Goal: Use online tool/utility: Use online tool/utility

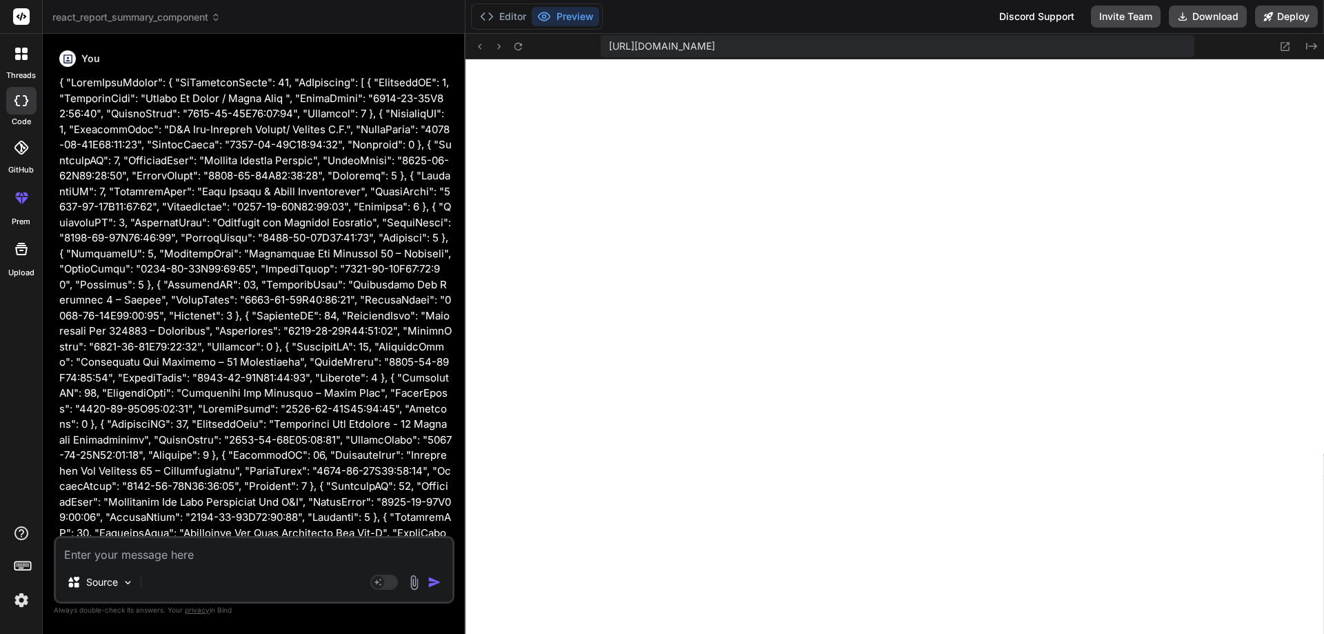
click at [278, 565] on div "Source Agent Mode. When this toggle is activated, AI automatically makes decisi…" at bounding box center [254, 570] width 401 height 68
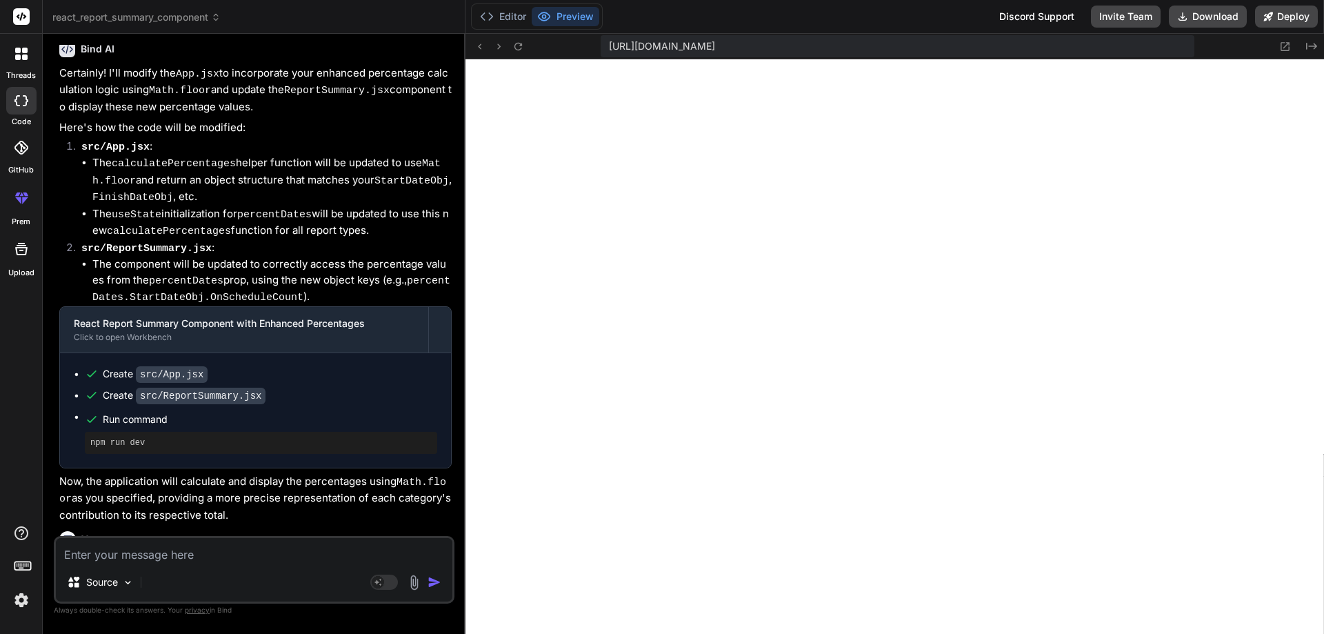
click at [206, 553] on textarea at bounding box center [254, 550] width 396 height 25
paste textarea "useEffect(() => { setPercentDate({ StartDateObj, FinishDateObj, RemainingDurati…"
type textarea "useEffect(() => { setPercentDate({ StartDateObj, FinishDateObj, RemainingDurati…"
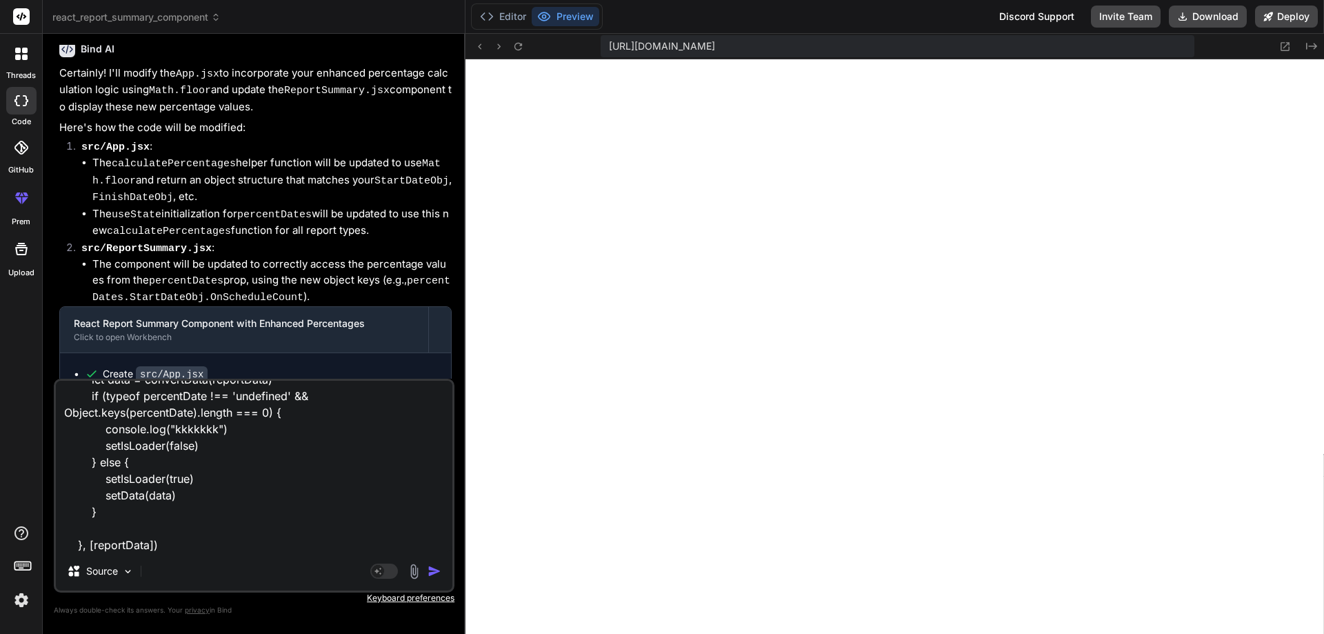
type textarea "x"
type textarea "useEffect(() => { setPercentDate({ StartDateObj, FinishDateObj, RemainingDurati…"
type textarea "x"
type textarea "useEffect(() => { setPercentDate({ StartDateObj, FinishDateObj, RemainingDurati…"
type textarea "x"
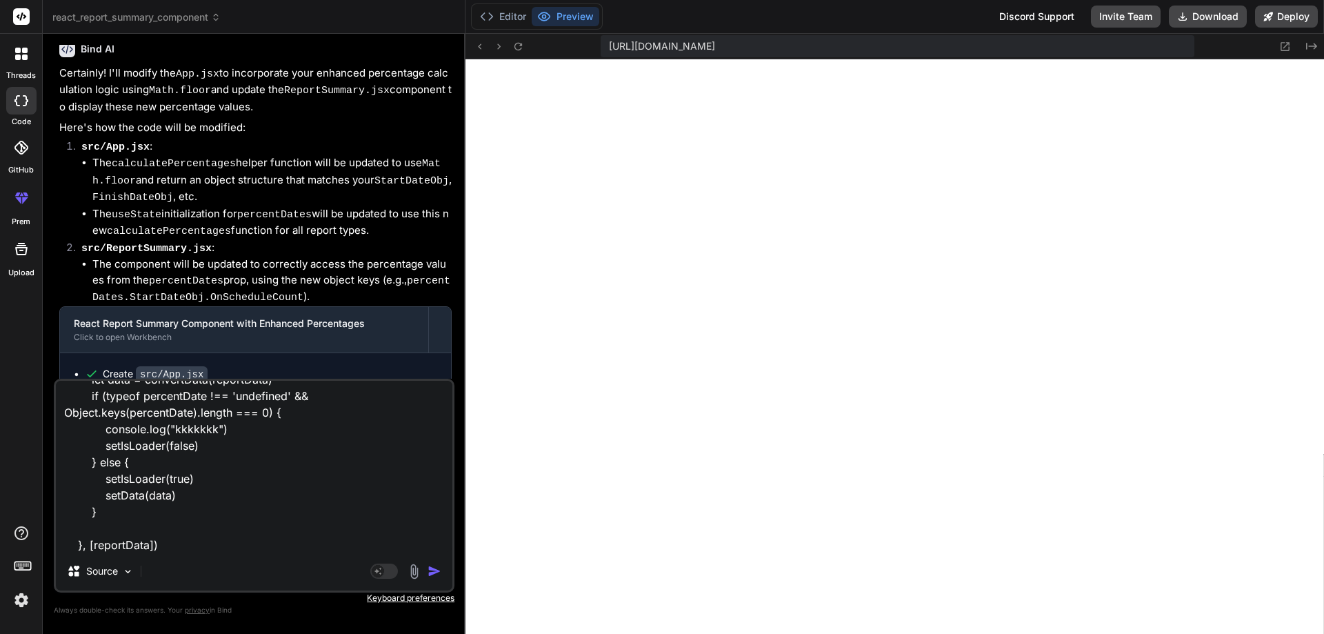
click at [229, 544] on textarea "useEffect(() => { setPercentDate({ StartDateObj, FinishDateObj, RemainingDurati…" at bounding box center [254, 466] width 396 height 171
type textarea "useEffect(() => { setPercentDate({ StartDateObj, FinishDateObj, RemainingDurati…"
type textarea "x"
type textarea "useEffect(() => { setPercentDate({ StartDateObj, FinishDateObj, RemainingDurati…"
type textarea "x"
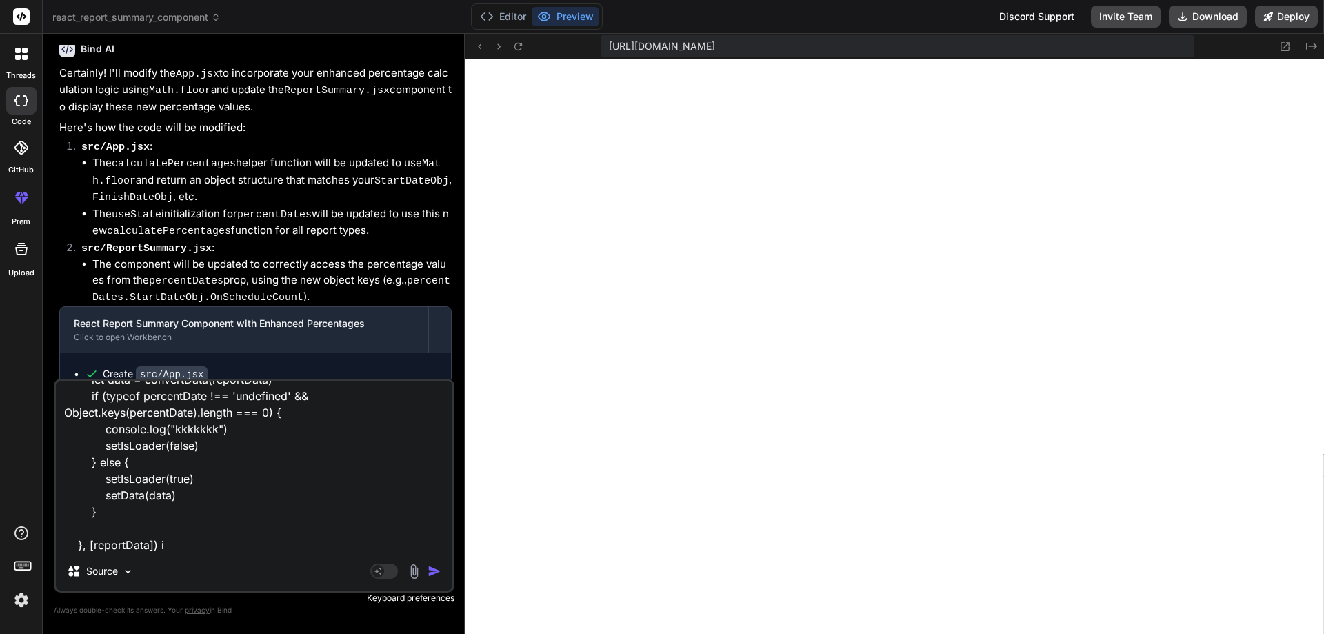
type textarea "useEffect(() => { setPercentDate({ StartDateObj, FinishDateObj, RemainingDurati…"
type textarea "x"
type textarea "useEffect(() => { setPercentDate({ StartDateObj, FinishDateObj, RemainingDurati…"
type textarea "x"
type textarea "useEffect(() => { setPercentDate({ StartDateObj, FinishDateObj, RemainingDurati…"
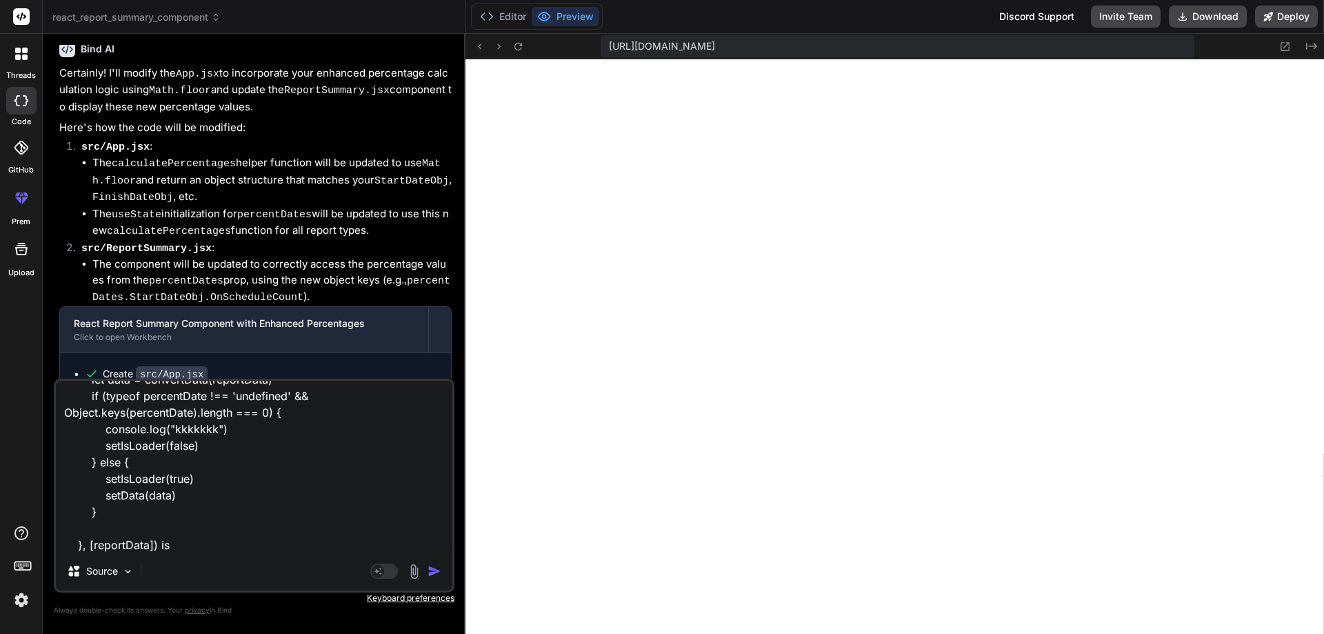
type textarea "x"
type textarea "useEffect(() => { setPercentDate({ StartDateObj, FinishDateObj, RemainingDurati…"
type textarea "x"
type textarea "useEffect(() => { setPercentDate({ StartDateObj, FinishDateObj, RemainingDurati…"
type textarea "x"
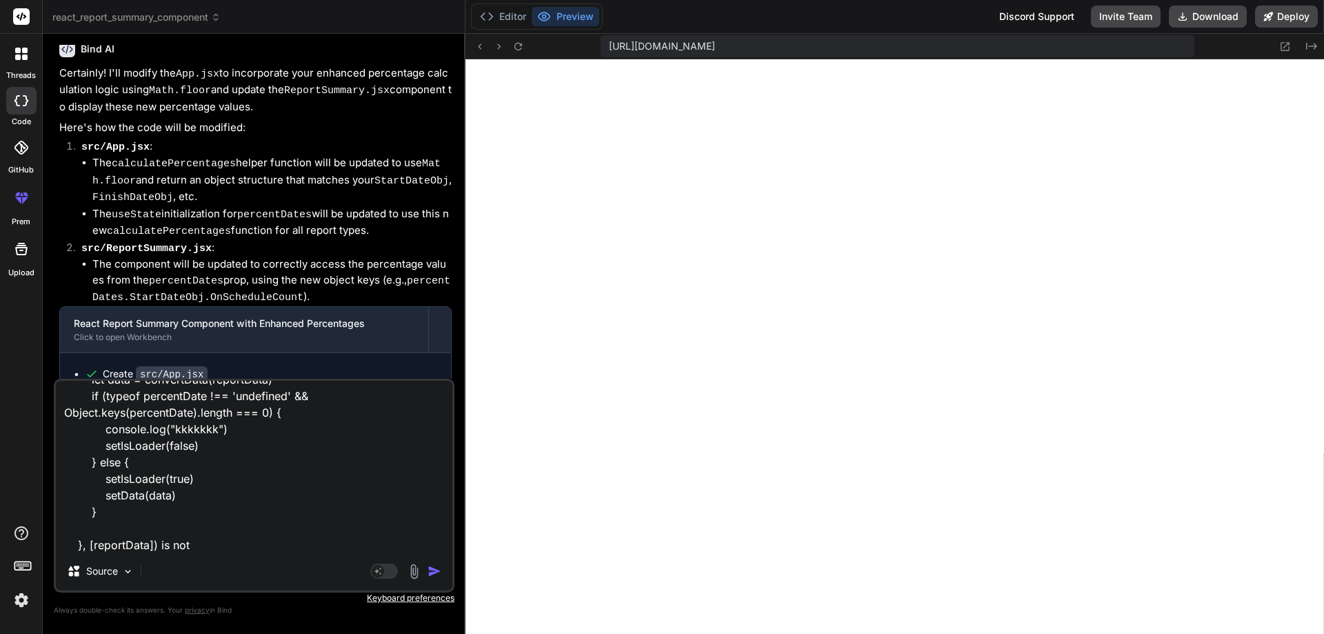
type textarea "useEffect(() => { setPercentDate({ StartDateObj, FinishDateObj, RemainingDurati…"
type textarea "x"
type textarea "useEffect(() => { setPercentDate({ StartDateObj, FinishDateObj, RemainingDurati…"
type textarea "x"
type textarea "useEffect(() => { setPercentDate({ StartDateObj, FinishDateObj, RemainingDurati…"
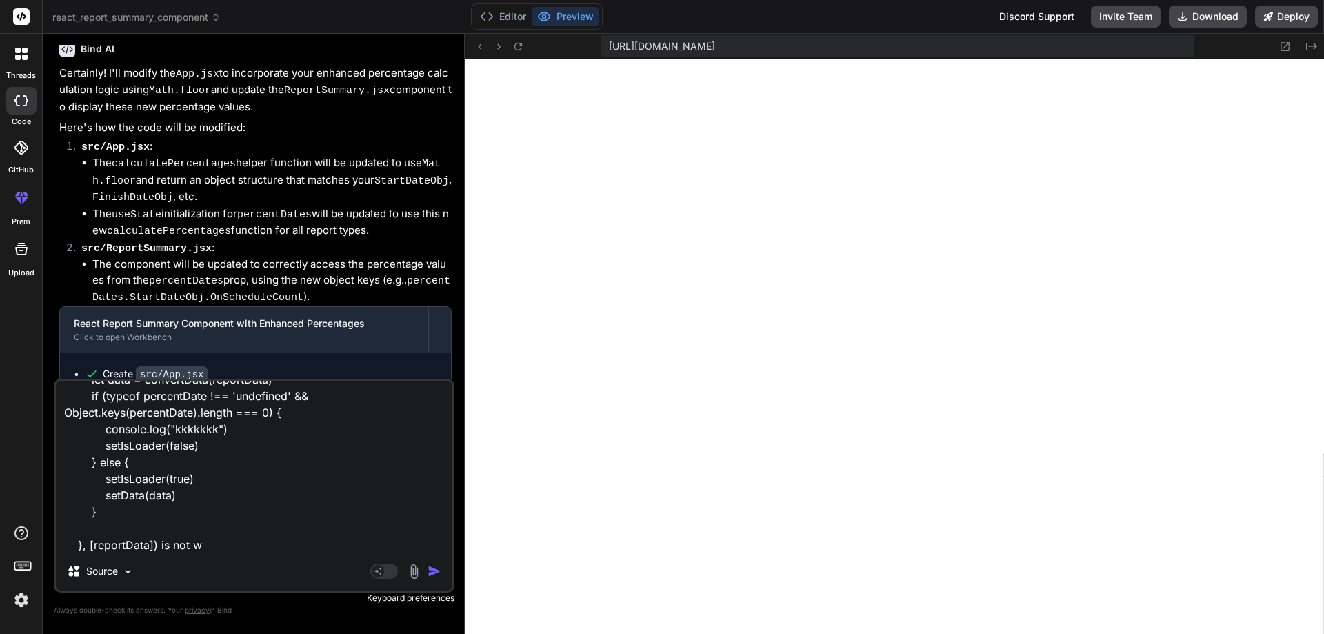
type textarea "x"
type textarea "useEffect(() => { setPercentDate({ StartDateObj, FinishDateObj, RemainingDurati…"
type textarea "x"
type textarea "useEffect(() => { setPercentDate({ StartDateObj, FinishDateObj, RemainingDurati…"
type textarea "x"
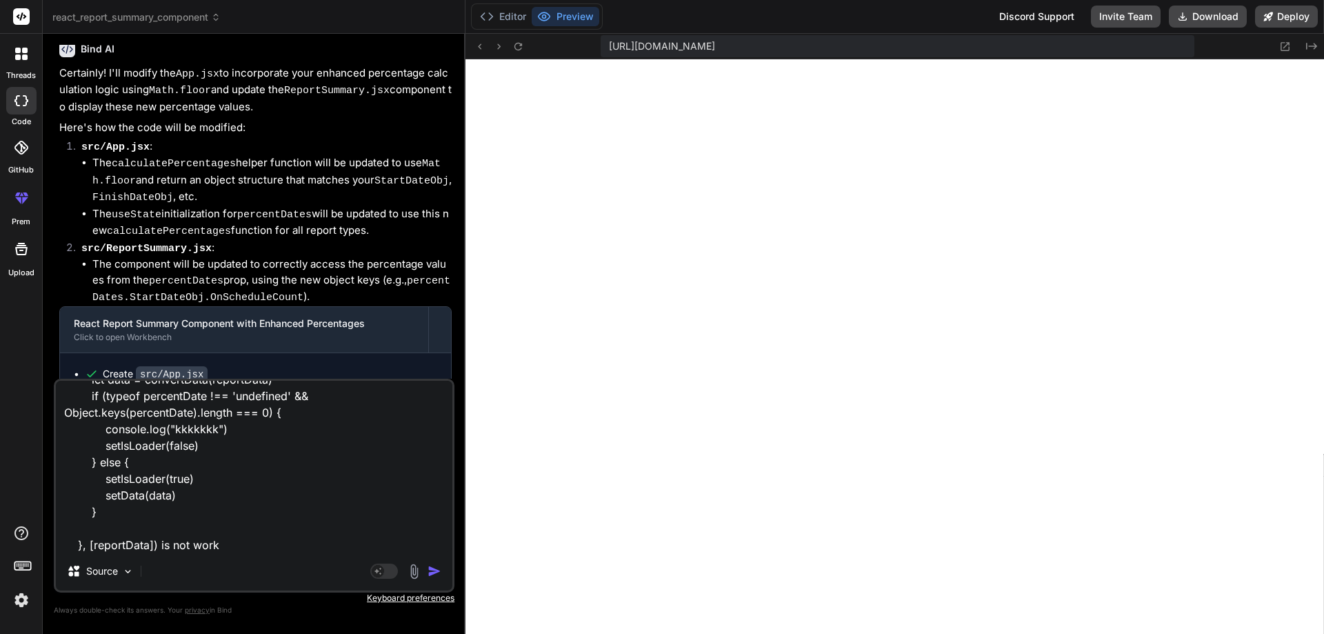
type textarea "useEffect(() => { setPercentDate({ StartDateObj, FinishDateObj, RemainingDurati…"
type textarea "x"
type textarea "useEffect(() => { setPercentDate({ StartDateObj, FinishDateObj, RemainingDurati…"
type textarea "x"
type textarea "useEffect(() => { setPercentDate({ StartDateObj, FinishDateObj, RemainingDurati…"
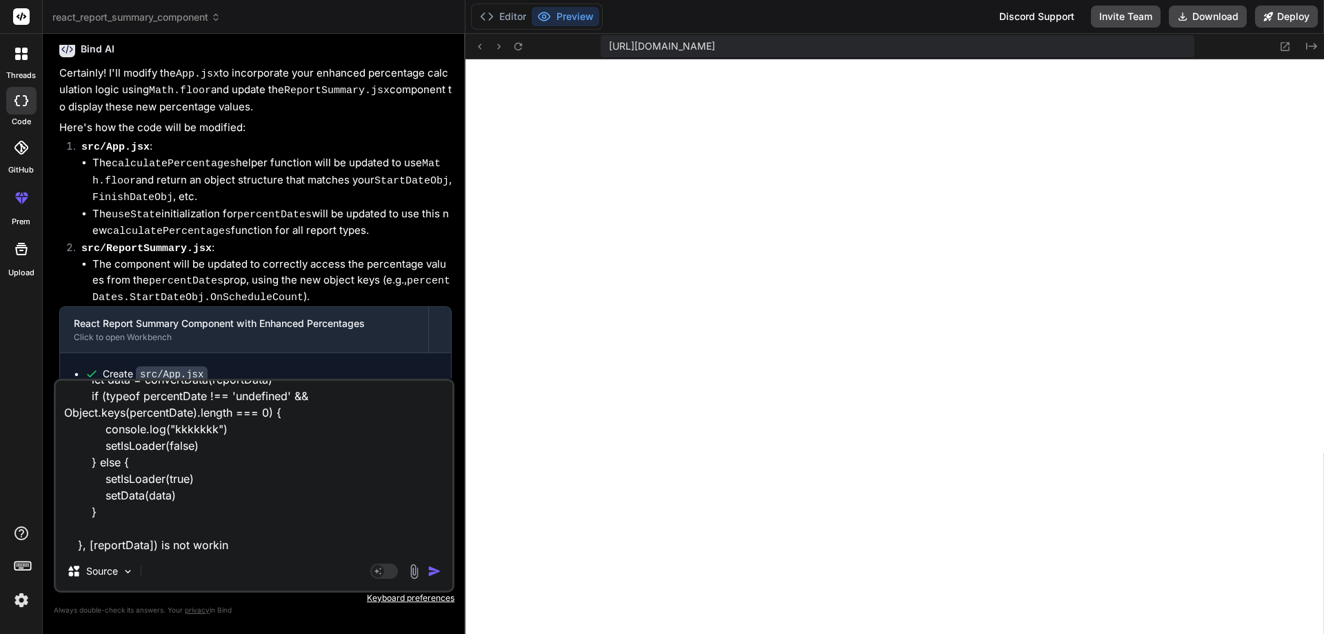
type textarea "x"
type textarea "useEffect(() => { setPercentDate({ StartDateObj, FinishDateObj, RemainingDurati…"
type textarea "x"
type textarea "useEffect(() => { setPercentDate({ StartDateObj, FinishDateObj, RemainingDurati…"
type textarea "x"
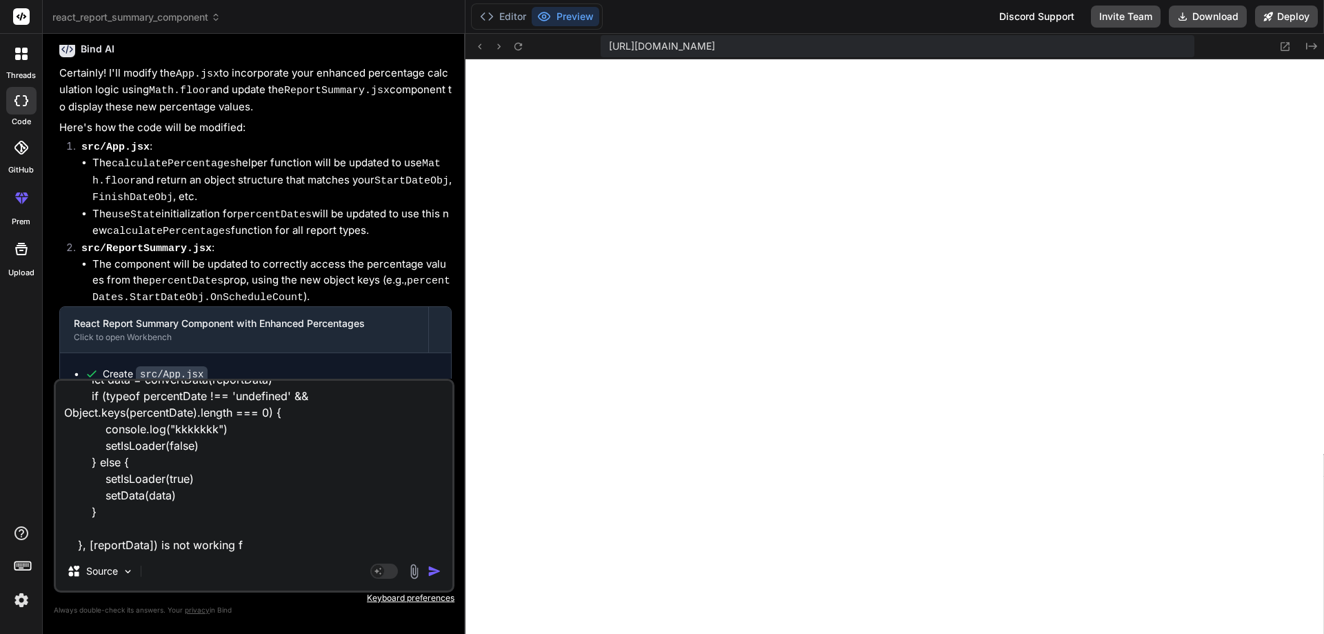
type textarea "useEffect(() => { setPercentDate({ StartDateObj, FinishDateObj, RemainingDurati…"
type textarea "x"
type textarea "useEffect(() => { setPercentDate({ StartDateObj, FinishDateObj, RemainingDurati…"
type textarea "x"
type textarea "useEffect(() => { setPercentDate({ StartDateObj, FinishDateObj, RemainingDurati…"
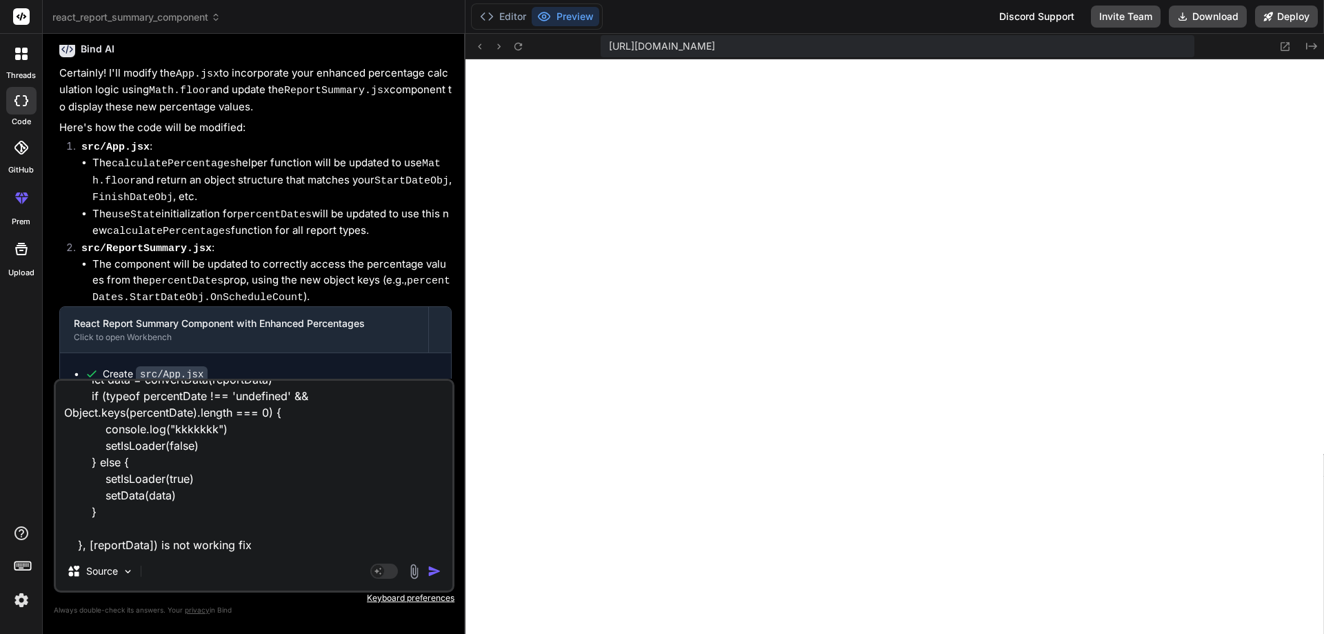
type textarea "x"
type textarea "useEffect(() => { setPercentDate({ StartDateObj, FinishDateObj, RemainingDurati…"
type textarea "x"
type textarea "useEffect(() => { setPercentDate({ StartDateObj, FinishDateObj, RemainingDurati…"
type textarea "x"
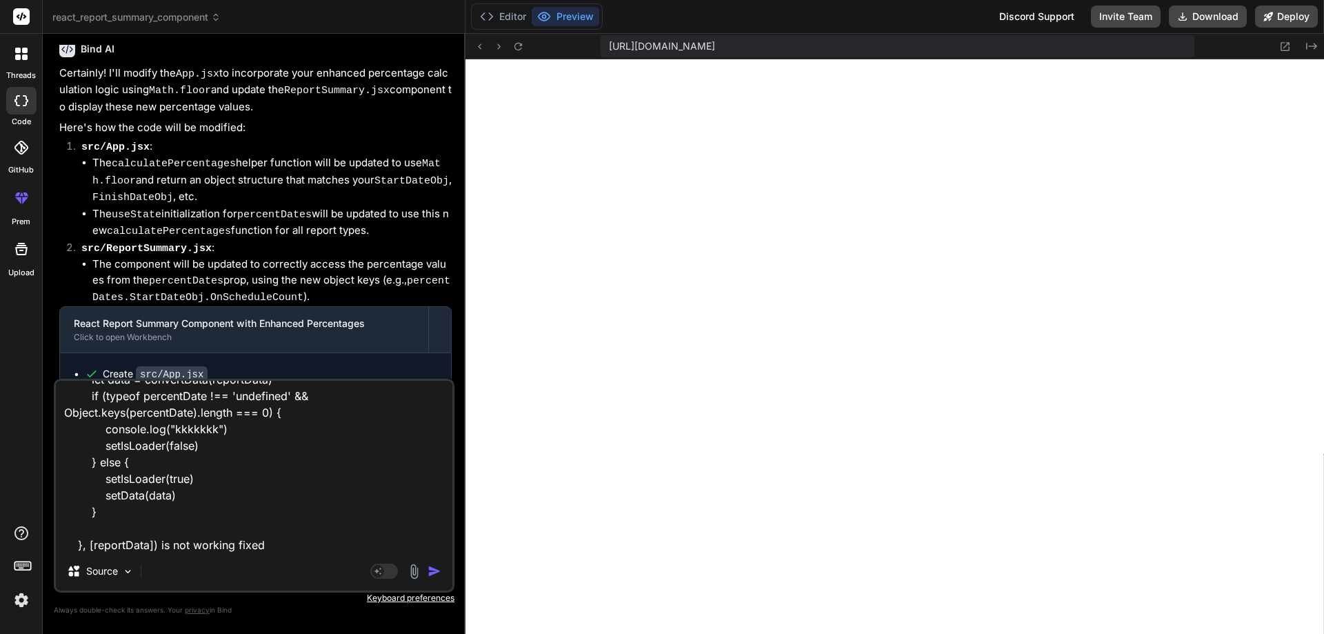
type textarea "useEffect(() => { setPercentDate({ StartDateObj, FinishDateObj, RemainingDurati…"
type textarea "x"
type textarea "useEffect(() => { setPercentDate({ StartDateObj, FinishDateObj, RemainingDurati…"
type textarea "x"
type textarea "useEffect(() => { setPercentDate({ StartDateObj, FinishDateObj, RemainingDurati…"
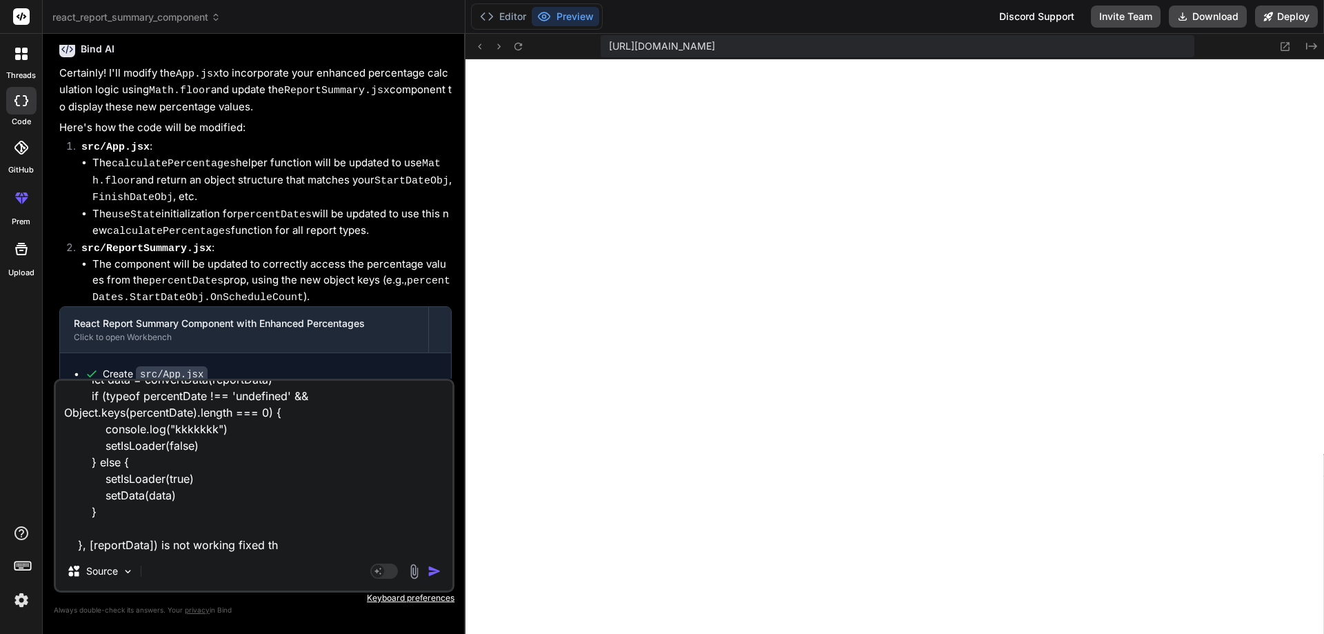
type textarea "x"
type textarea "useEffect(() => { setPercentDate({ StartDateObj, FinishDateObj, RemainingDurati…"
type textarea "x"
type textarea "useEffect(() => { setPercentDate({ StartDateObj, FinishDateObj, RemainingDurati…"
type textarea "x"
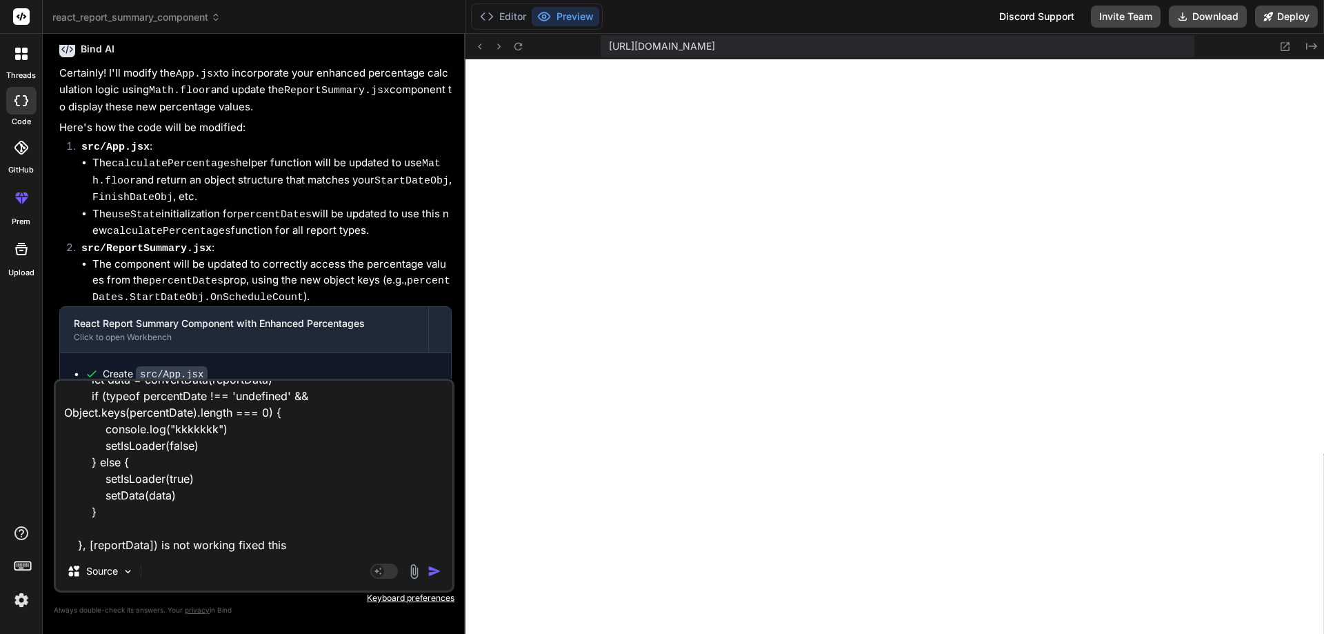
type textarea "useEffect(() => { setPercentDate({ StartDateObj, FinishDateObj, RemainingDurati…"
type textarea "x"
type textarea "useEffect(() => { setPercentDate({ StartDateObj, FinishDateObj, RemainingDurati…"
type textarea "x"
type textarea "useEffect(() => { setPercentDate({ StartDateObj, FinishDateObj, RemainingDurati…"
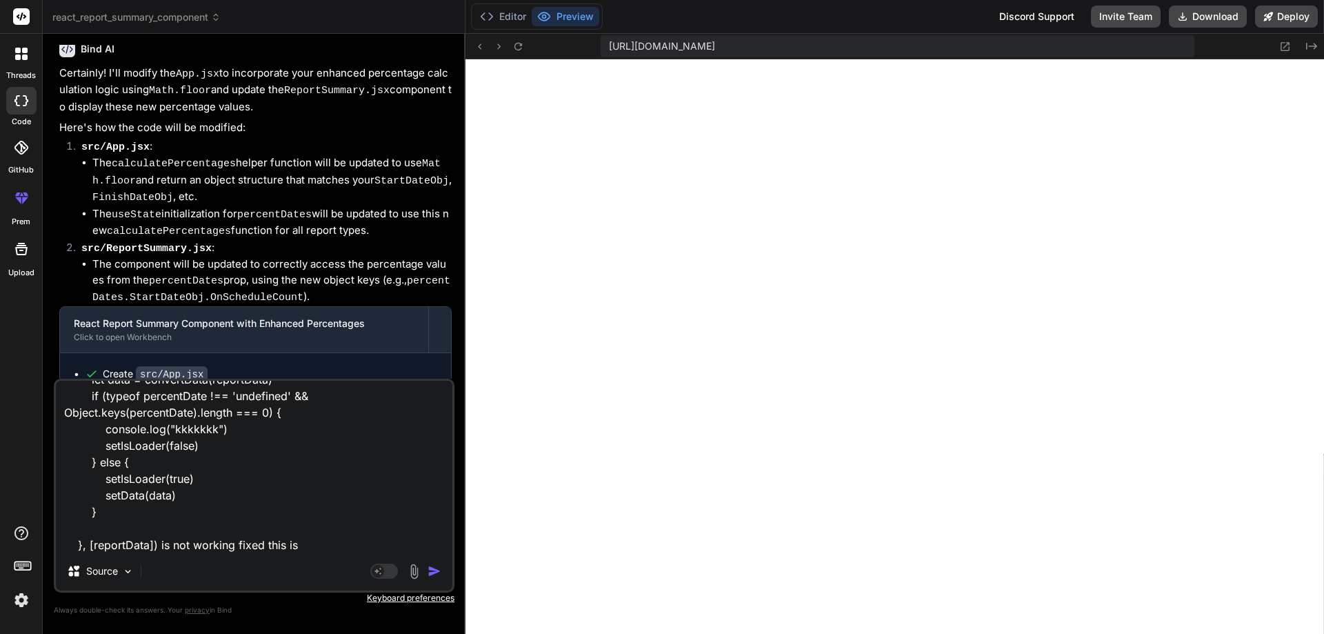
type textarea "x"
type textarea "useEffect(() => { setPercentDate({ StartDateObj, FinishDateObj, RemainingDurati…"
type textarea "x"
type textarea "useEffect(() => { setPercentDate({ StartDateObj, FinishDateObj, RemainingDurati…"
type textarea "x"
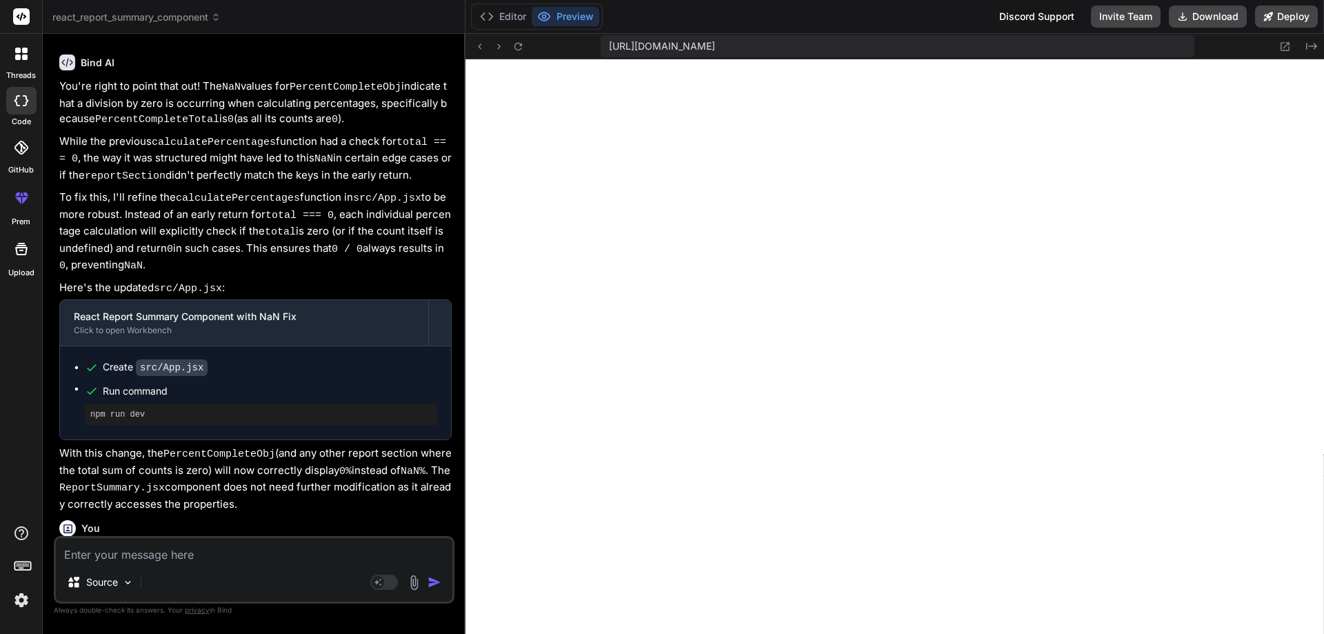
scroll to position [6391, 0]
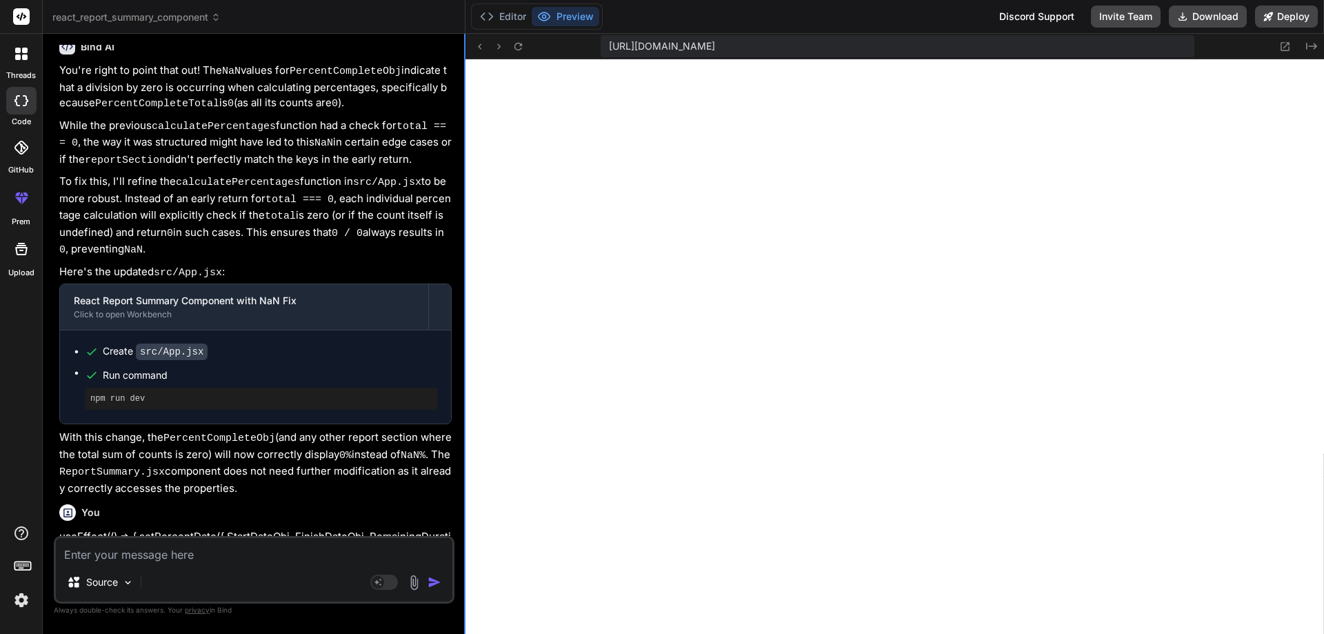
type textarea "x"
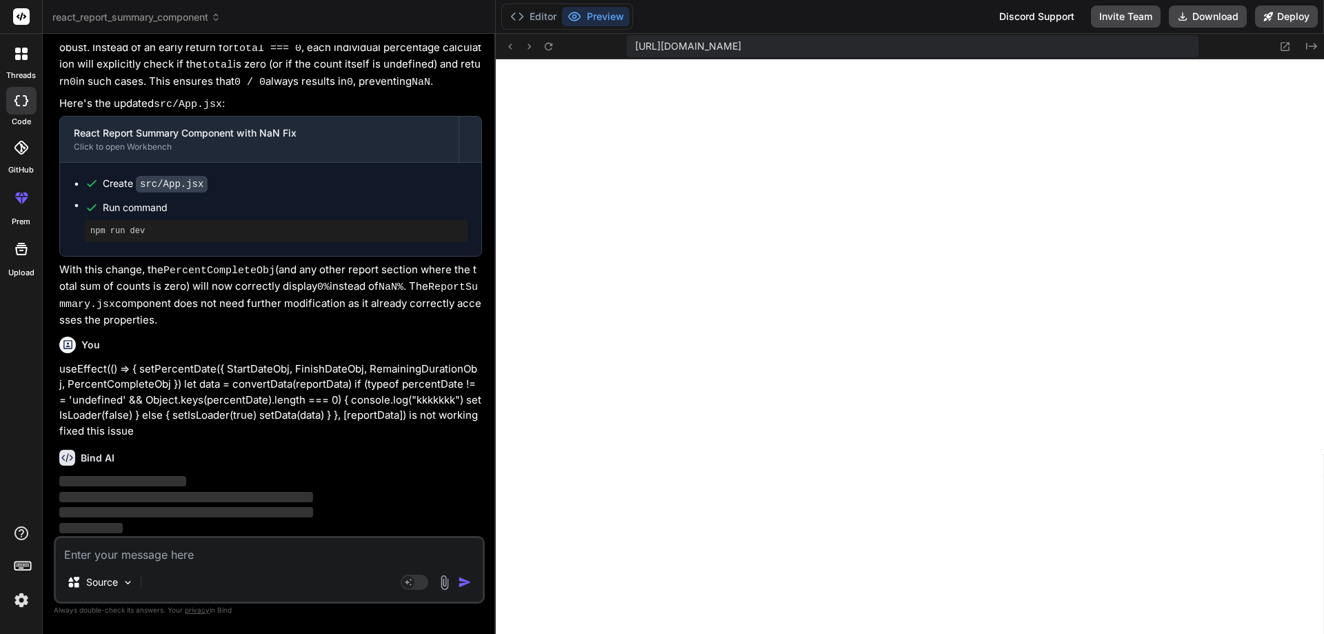
type textarea "<ReportSummary data={reportData} percentDates={percentDates} /> </div> ); } exp…"
type textarea "x"
type textarea "export default App;"
type textarea "x"
type textarea "<ReportSummary data={reportData} percentDates={percentDates} /> </div> ); } exp…"
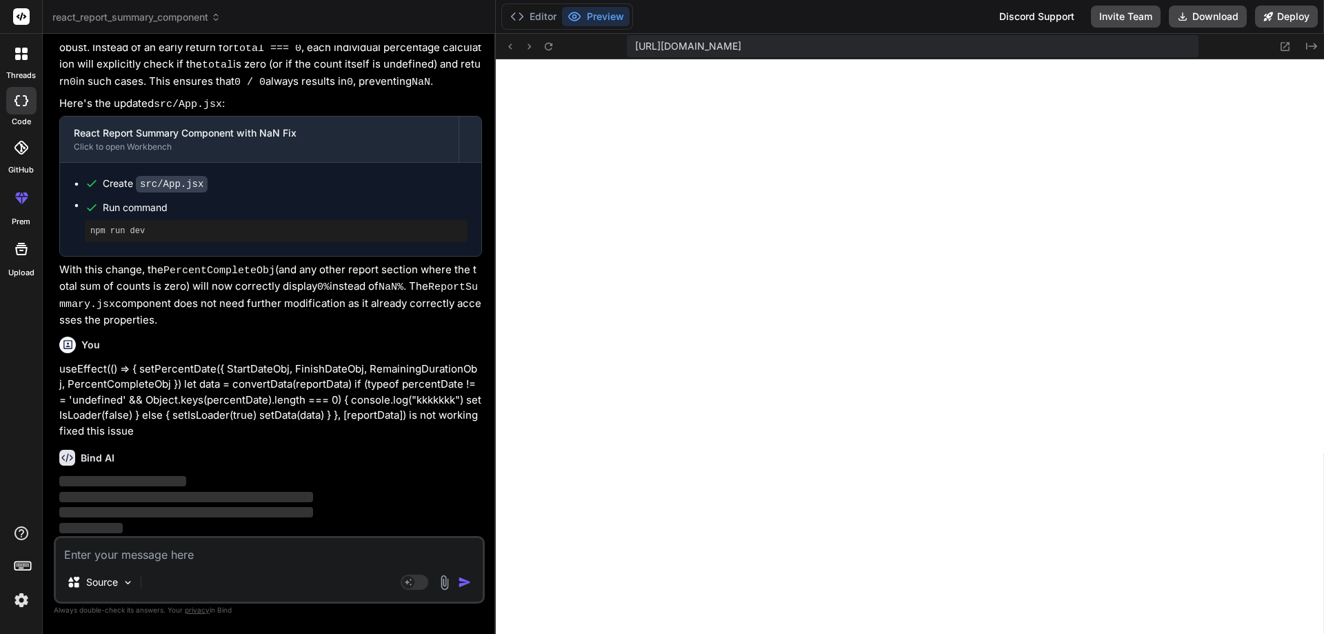
type textarea "x"
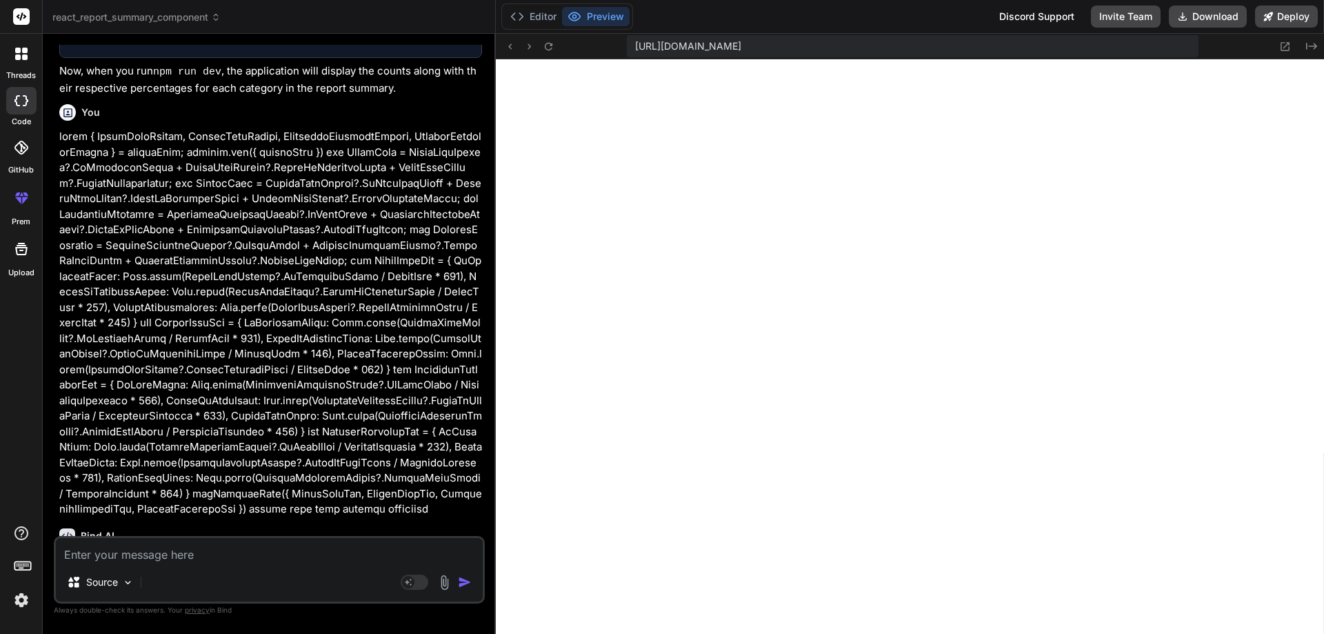
type textarea "<div className="App"> <ReportSummary data={reportData} percentDates={percentDat…"
type textarea "x"
type textarea "return ( <div className="App"> <ReportSummary data={reportData} percentDates={p…"
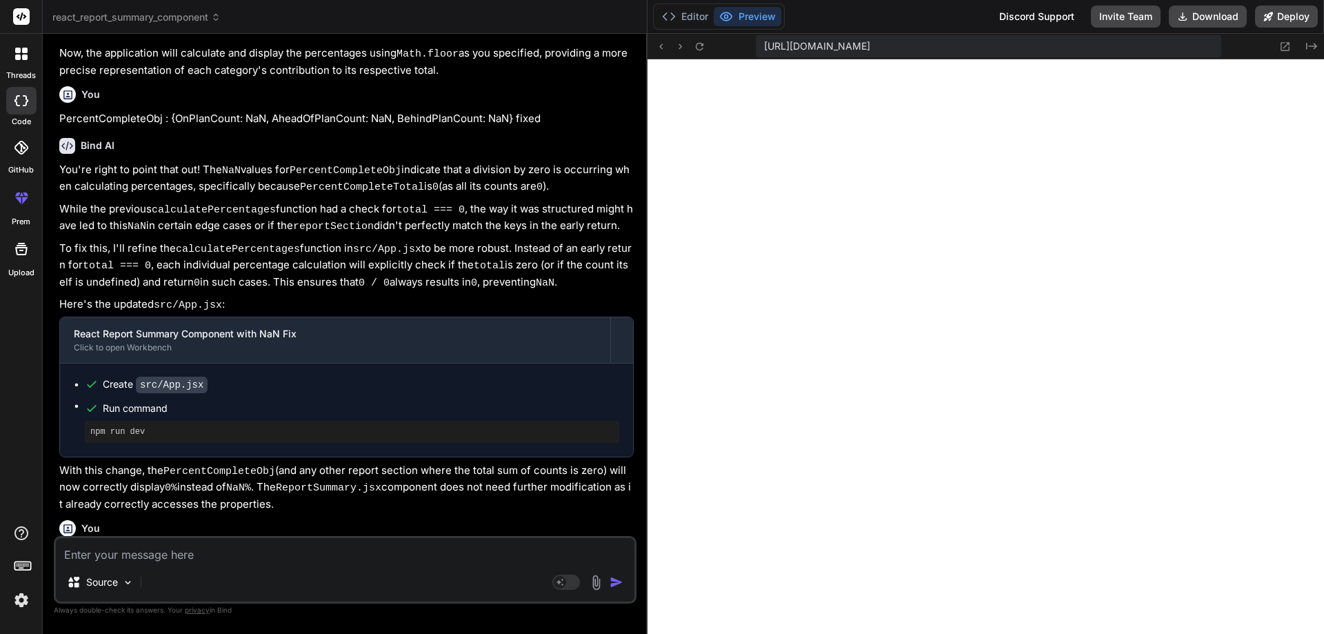
type textarea "x"
type textarea "export default App;"
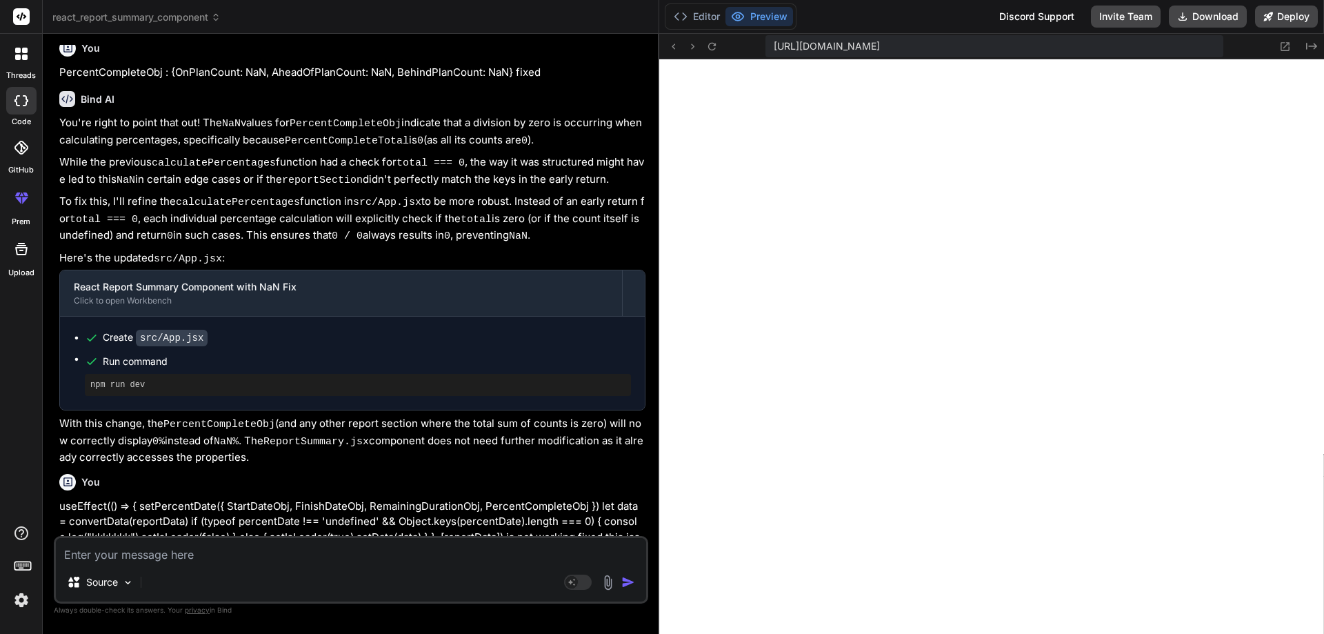
type textarea "x"
type textarea "</div> ); } export default App;"
type textarea "x"
type textarea "{percentDates} /> </div> ); } export default App;"
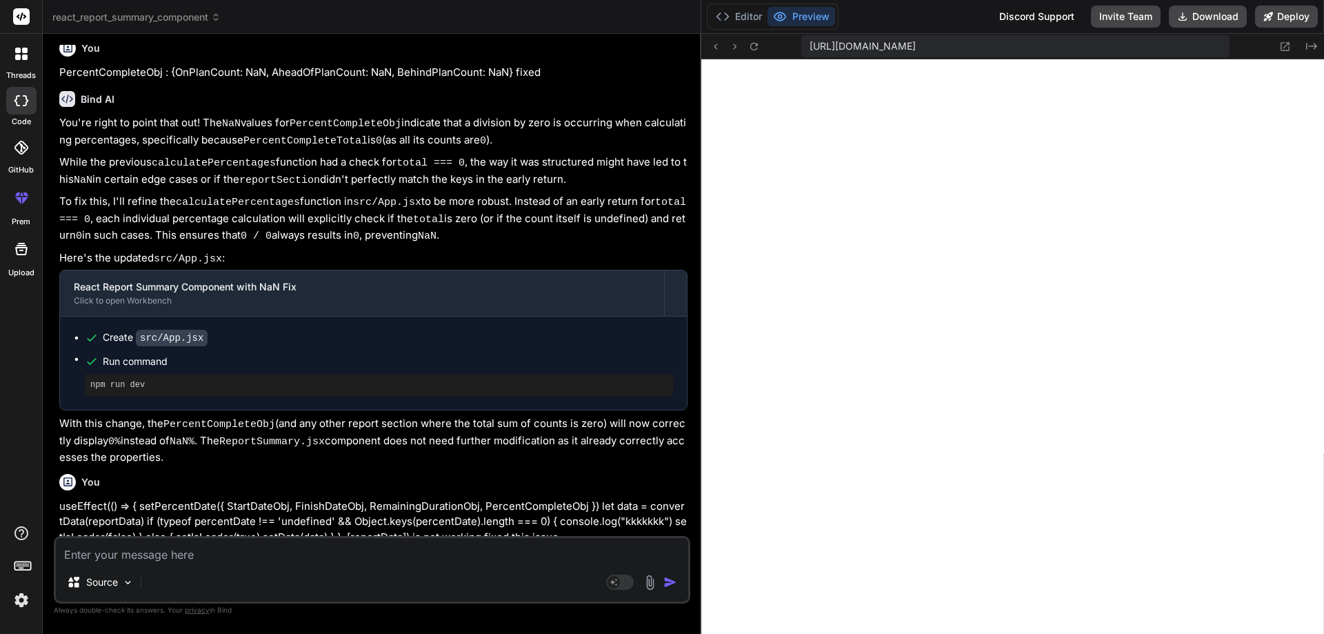
type textarea "x"
type textarea "<ReportSummary data={reportData} percentDates={percentDates} /> </div> ); } exp…"
type textarea "x"
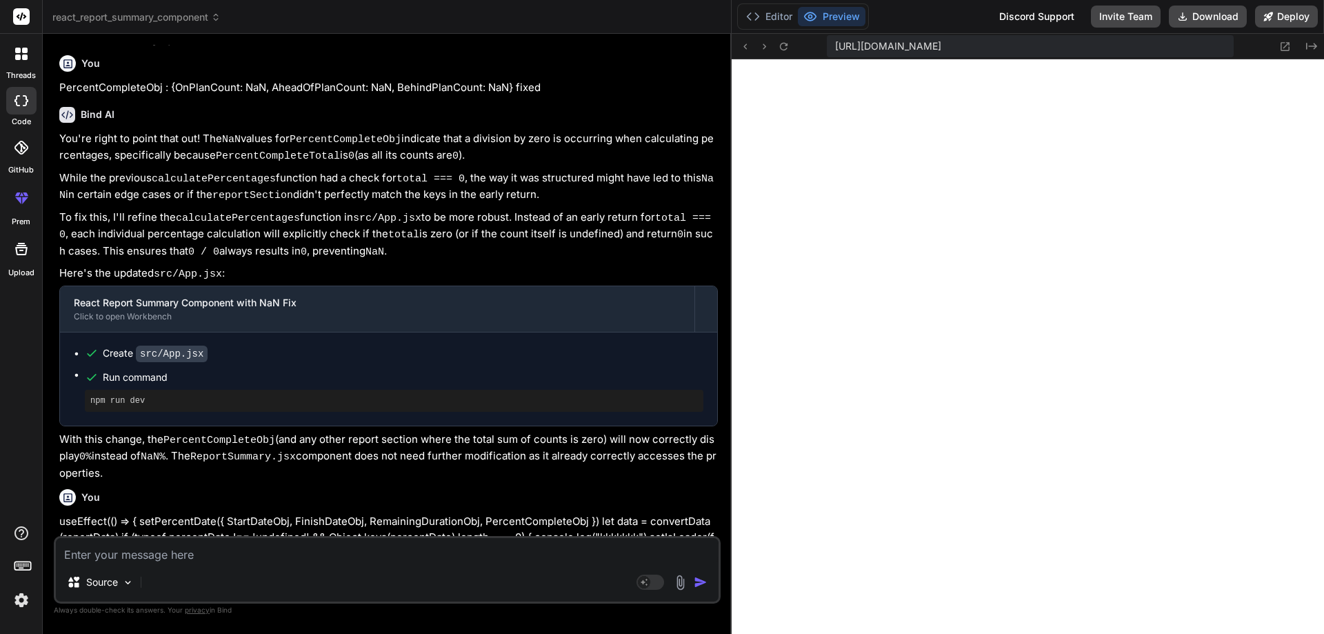
type textarea "export default App;"
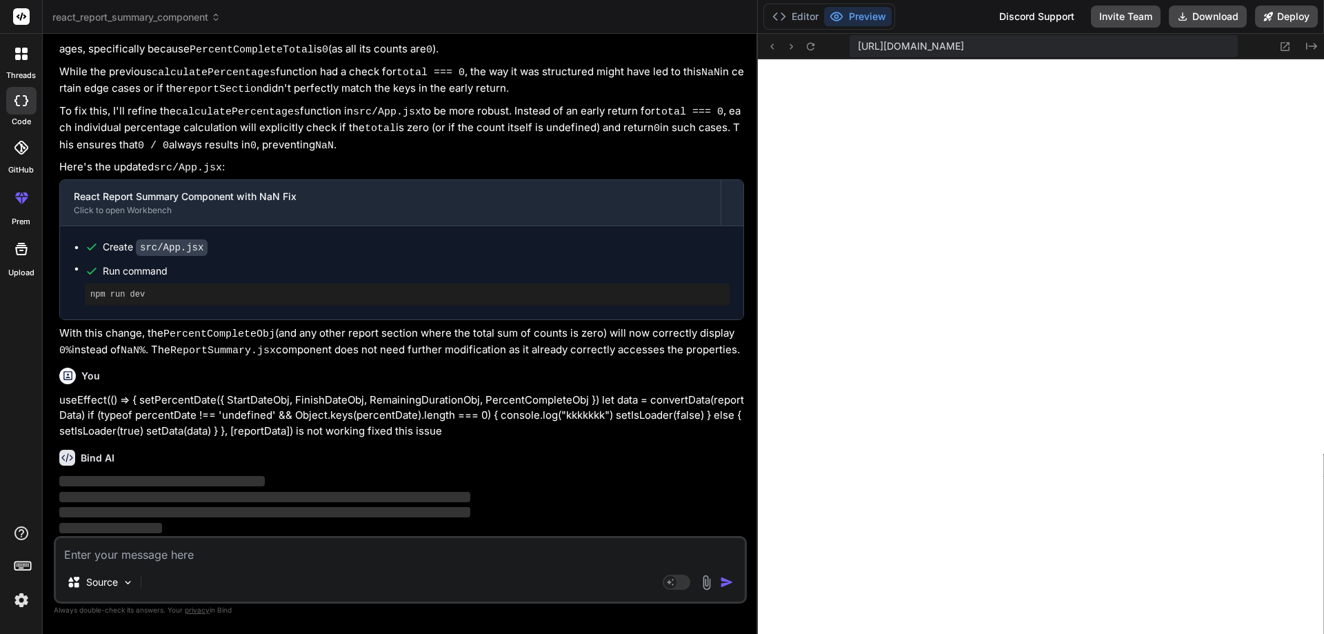
type textarea "x"
type textarea "); } export default App;"
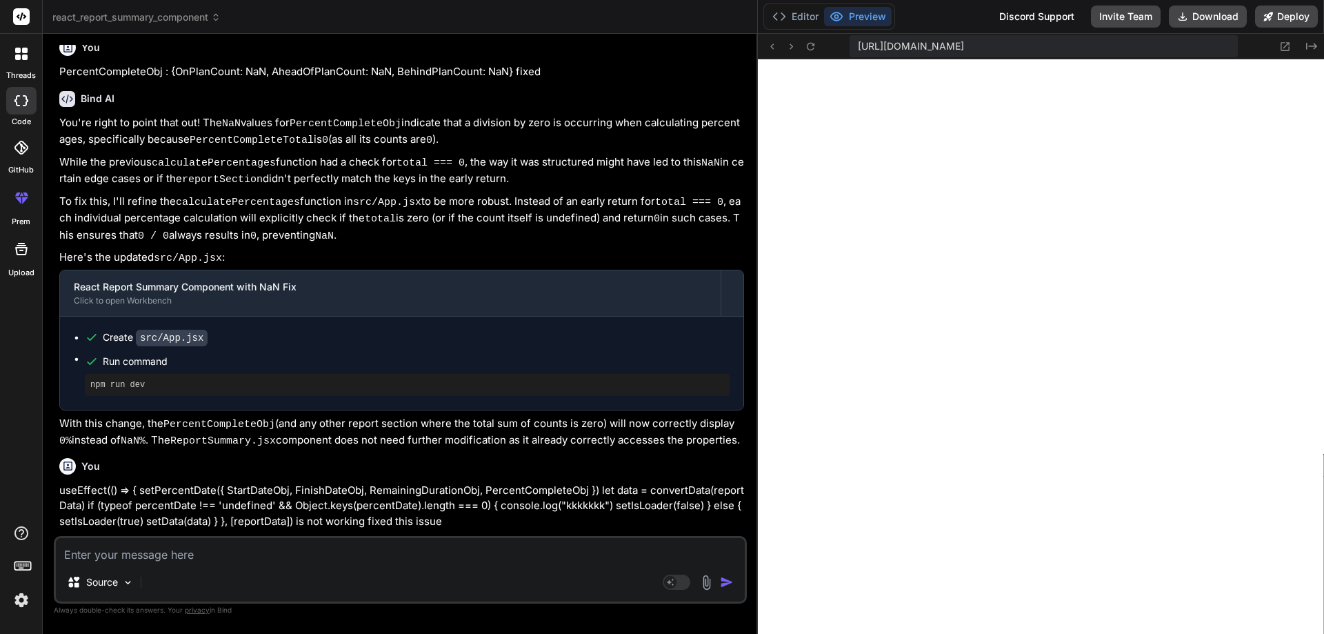
type textarea "x"
type textarea "<ReportSummary data={reportData} percentDates={percentDates} /> </div> ); } exp…"
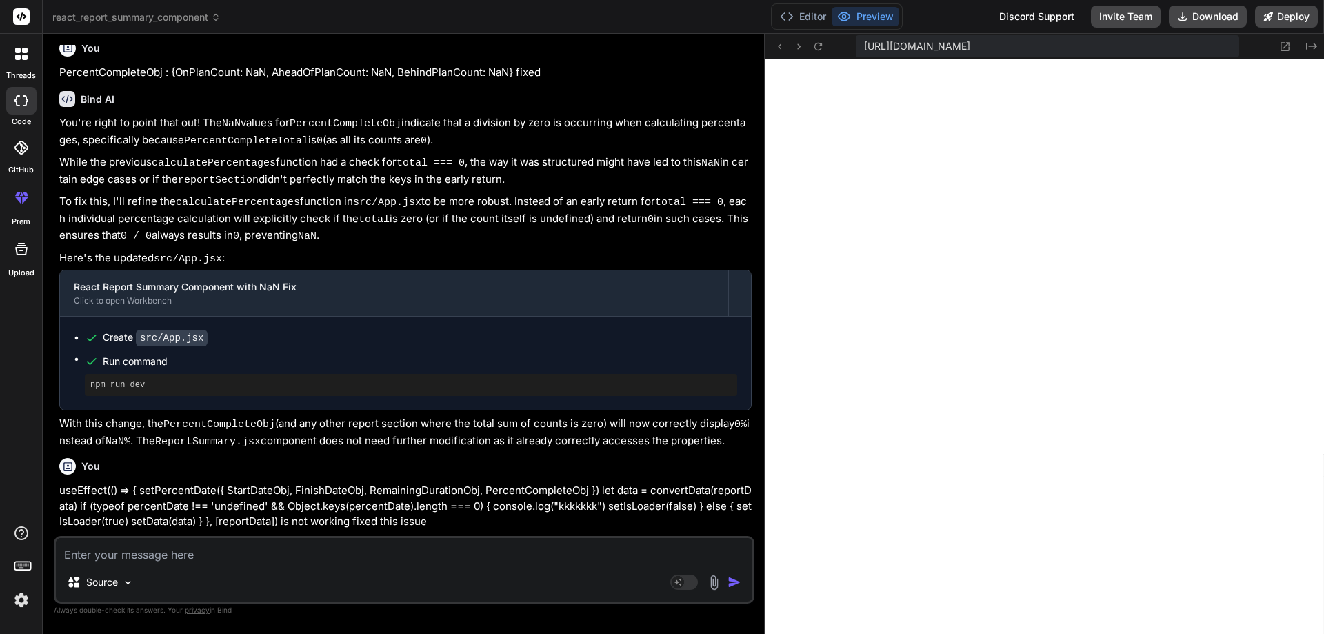
type textarea "x"
type textarea "return ( <div className="App"> <ReportSummary data={reportData} percentDates={p…"
type textarea "x"
type textarea "export default App;"
type textarea "x"
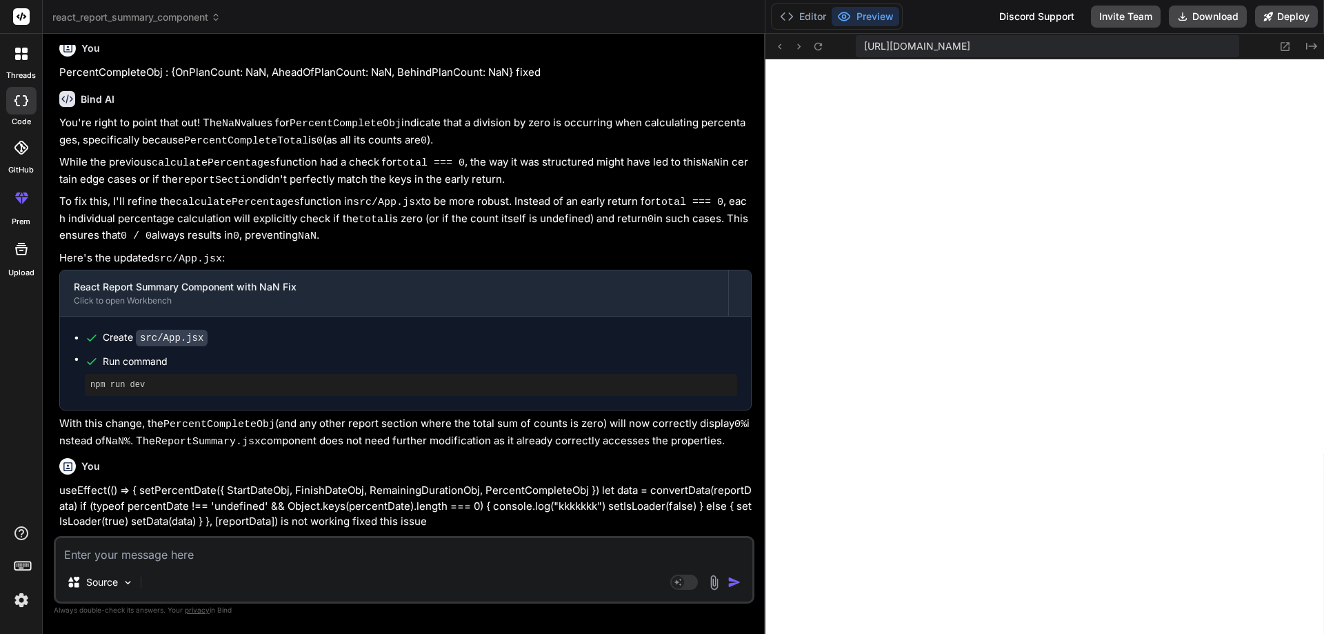
type textarea "} export default App;"
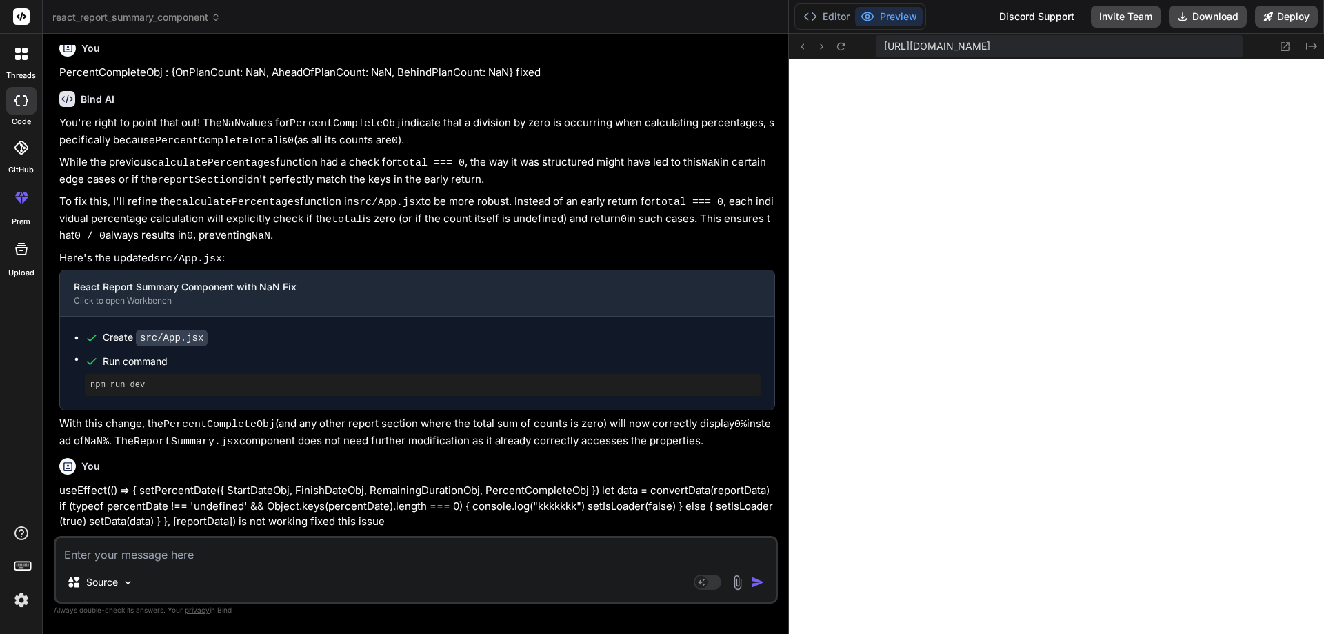
type textarea "x"
type textarea "</div> ); } export default App;"
type textarea "x"
type textarea "<ReportSummary data={reportData} percentDates={percentDates} /> </div> ); } exp…"
type textarea "x"
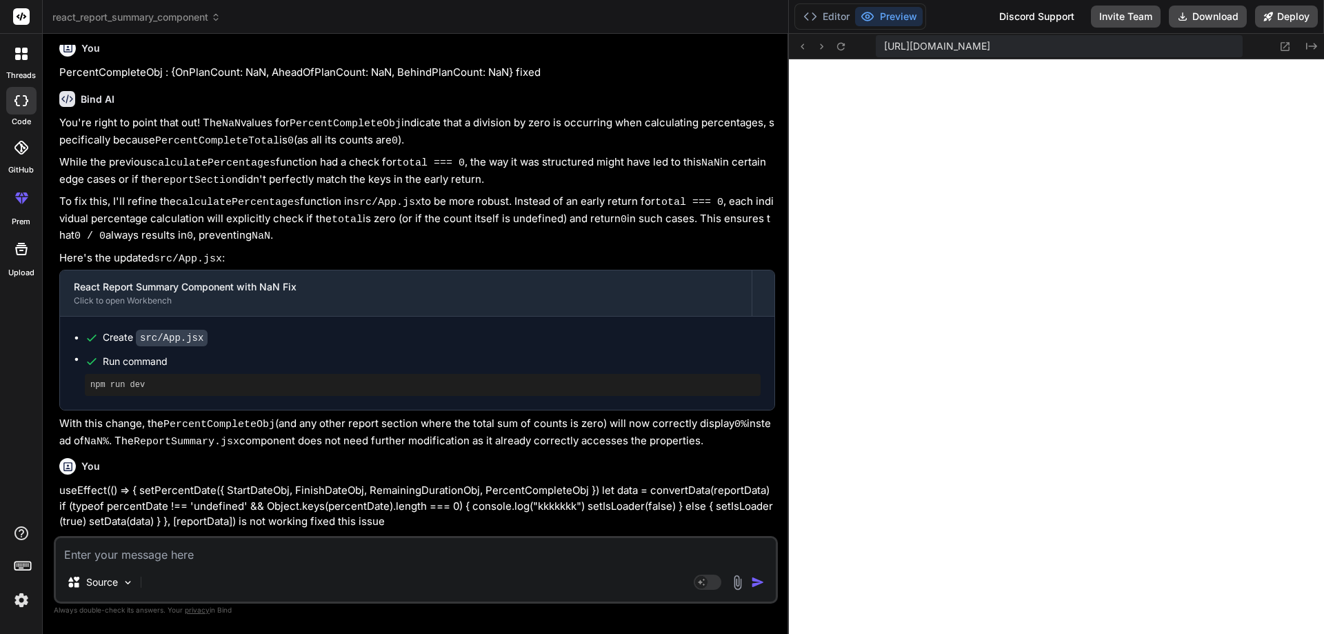
type textarea "return ( <div className="App"> <ReportSummary data={reportData} percentDates={p…"
type textarea "x"
type textarea "export default App;"
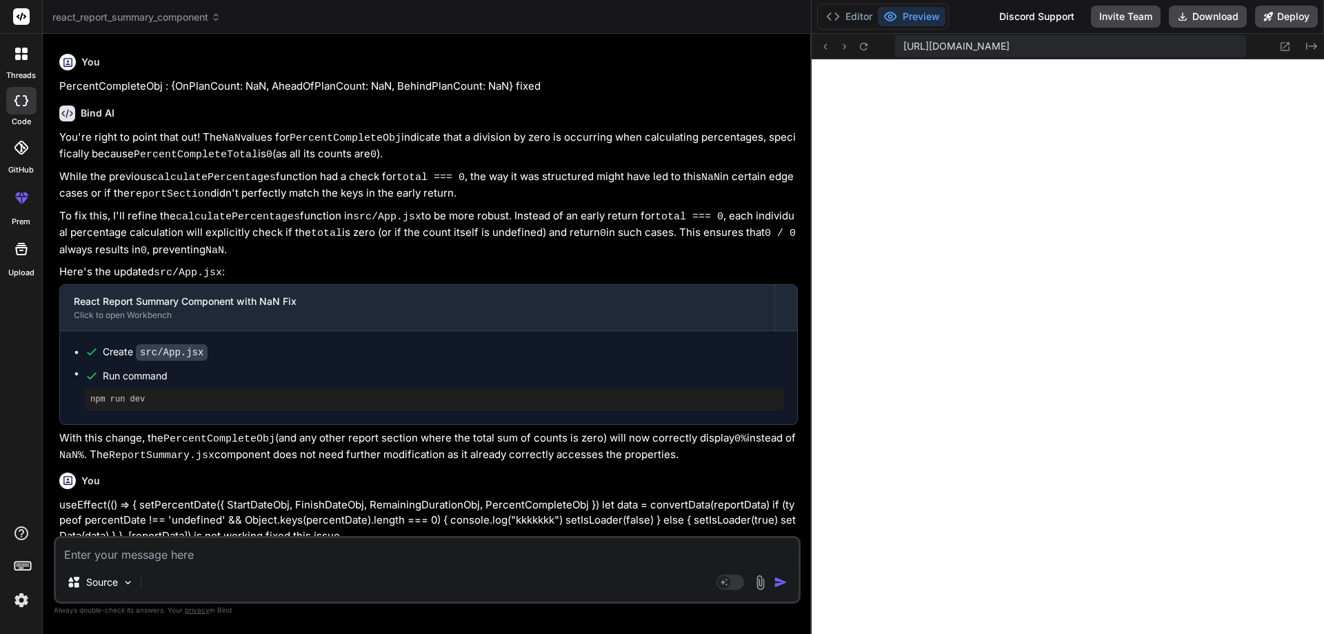
type textarea "x"
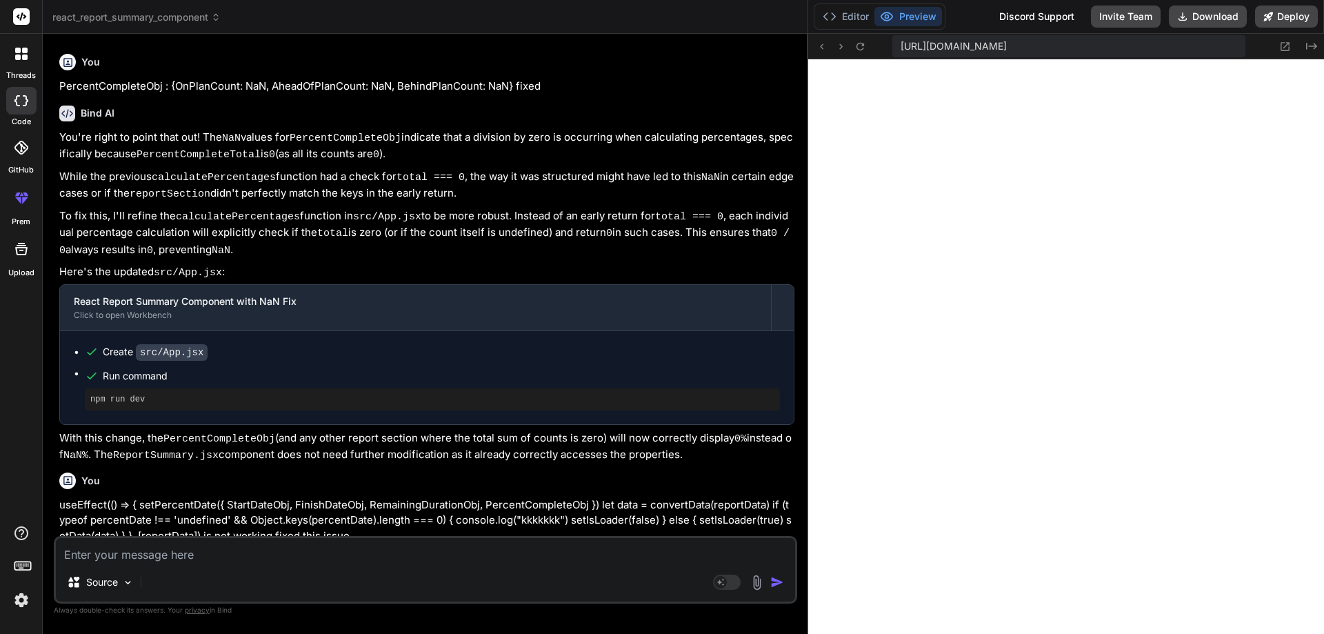
type textarea "return ( <div className="App"> <ReportSummary data={reportData} percentDates={p…"
type textarea "x"
type textarea "</div> ); } export default App;"
type textarea "x"
type textarea "} export default App;"
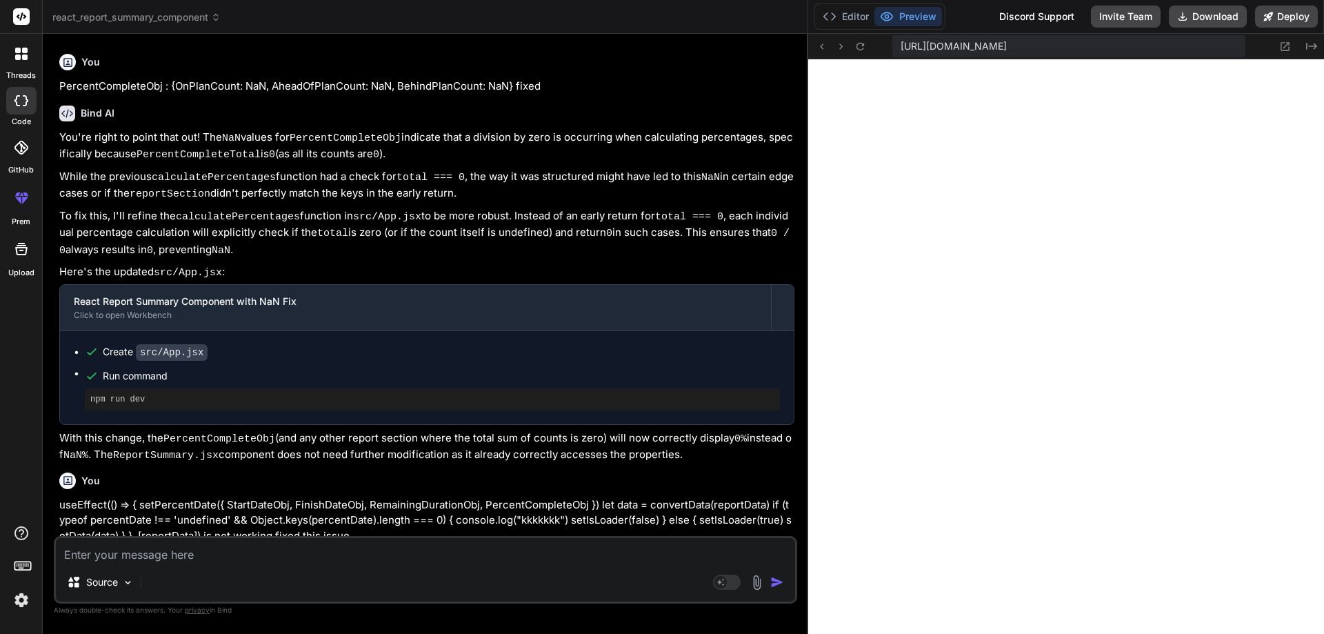
type textarea "x"
type textarea "export default App;"
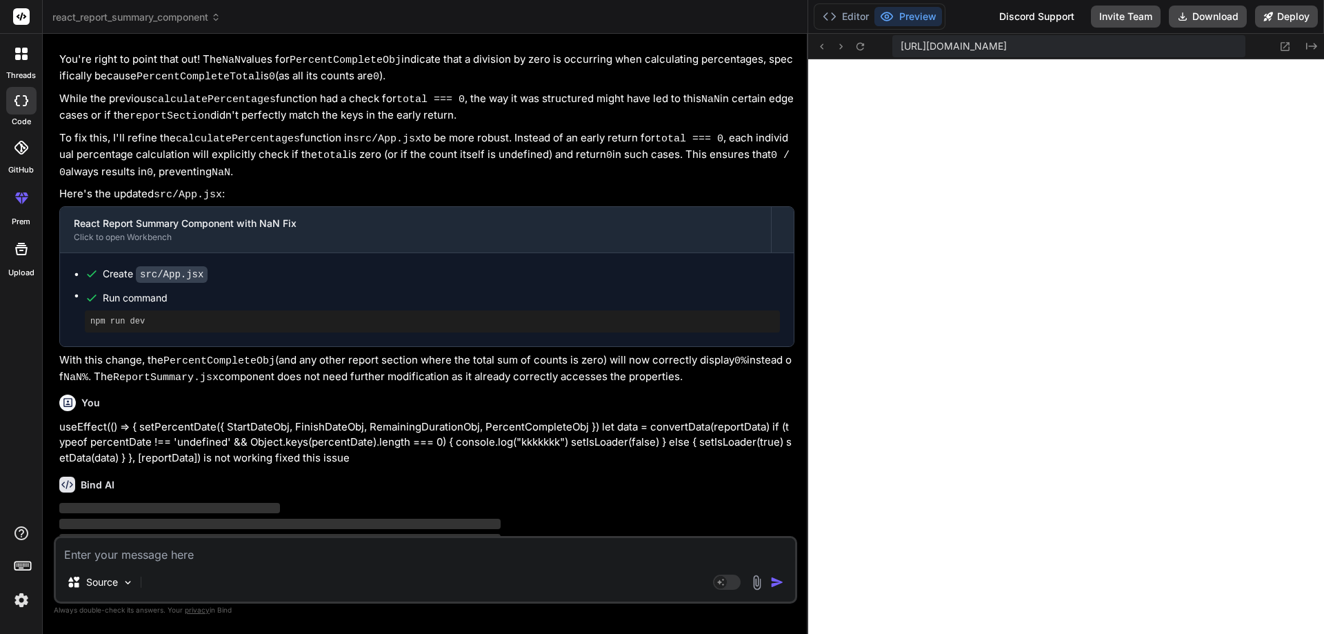
type textarea "x"
type textarea "<ReportSummary data={reportData} percentDates={percentDates} /> </div> ); } exp…"
type textarea "x"
type textarea "); } export default App;"
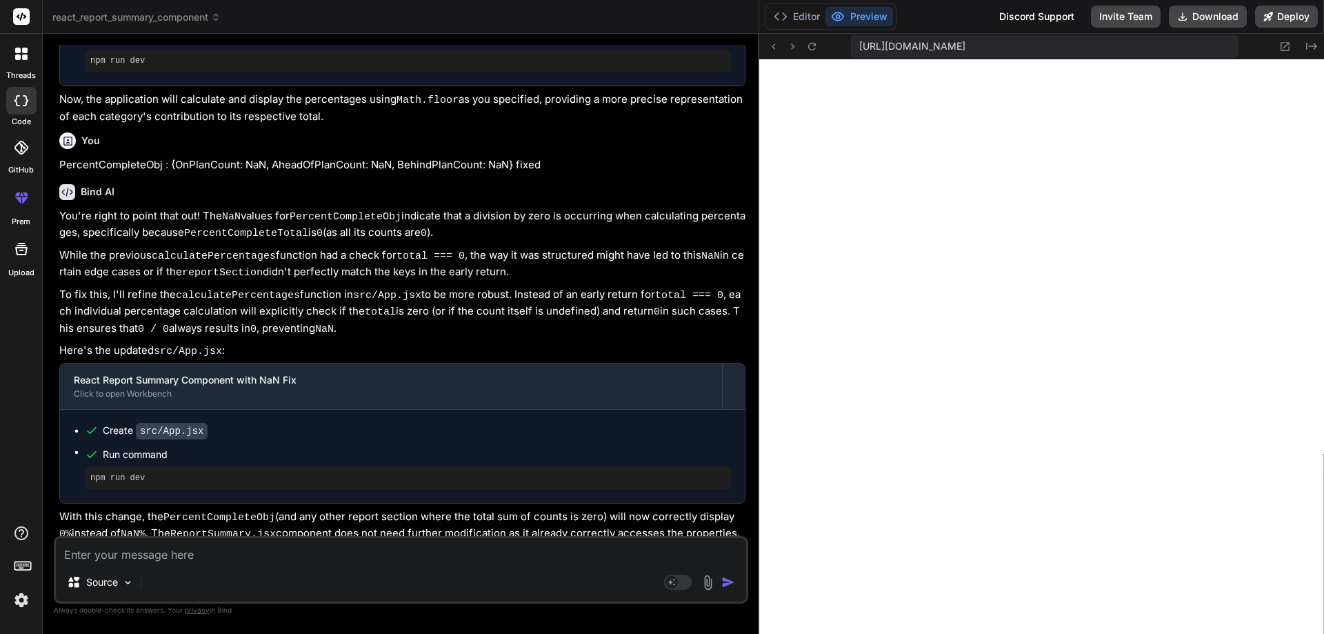
scroll to position [4599, 0]
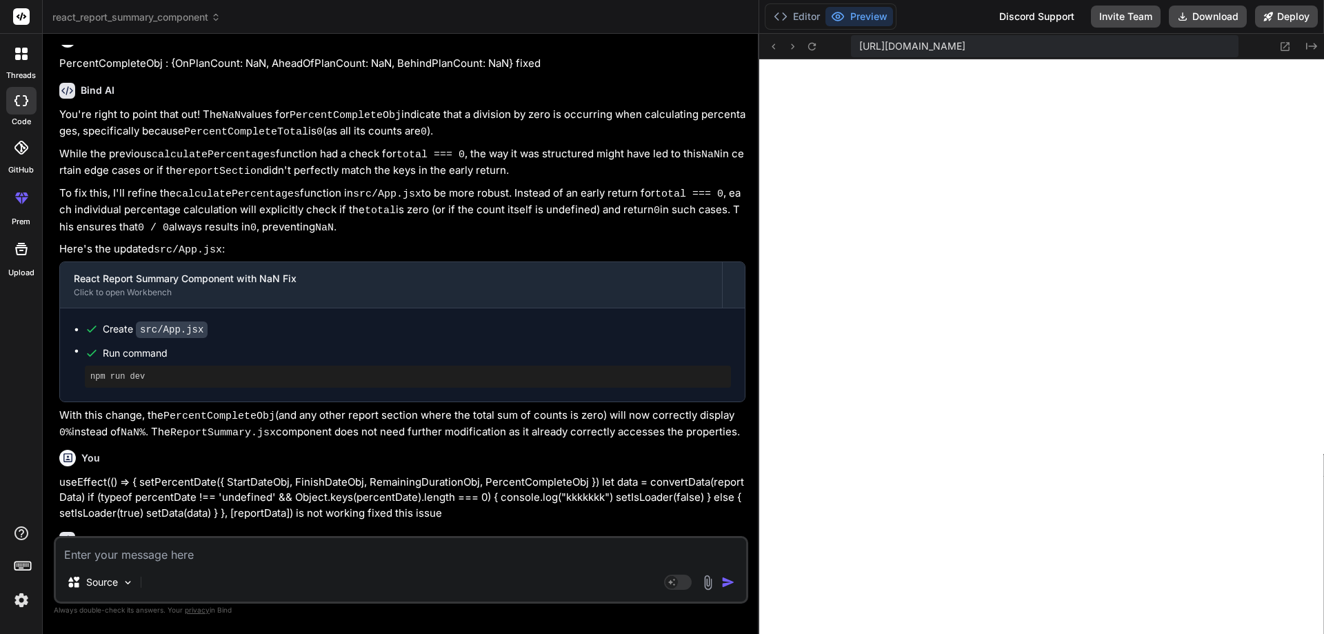
type textarea "x"
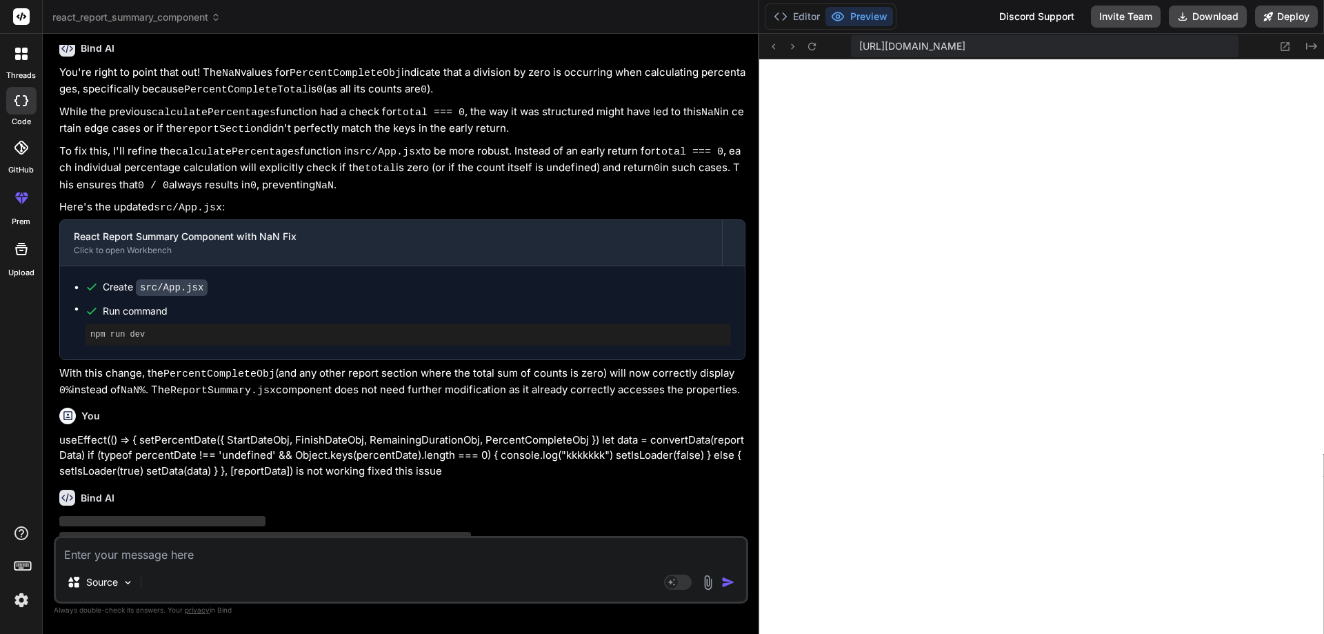
type textarea "<ReportSummary data={reportData} percentDates={percentDates} /> </div> ); } exp…"
type textarea "x"
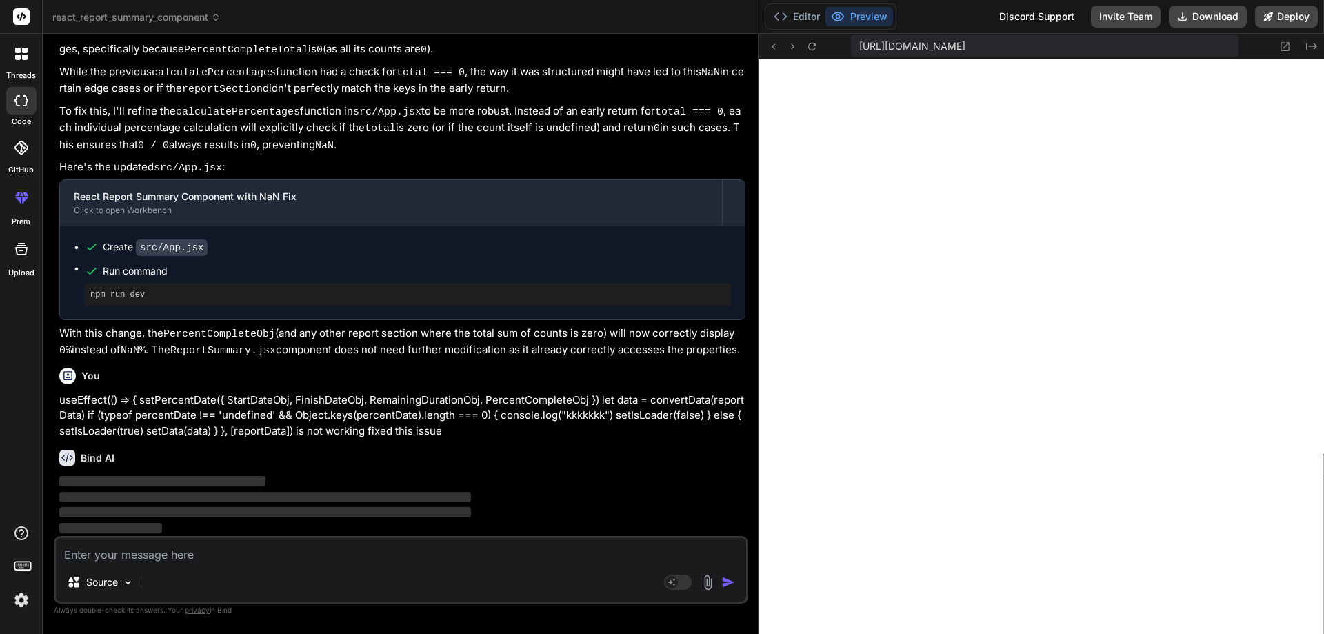
type textarea "{percentDates} /> </div> ); } export default App;"
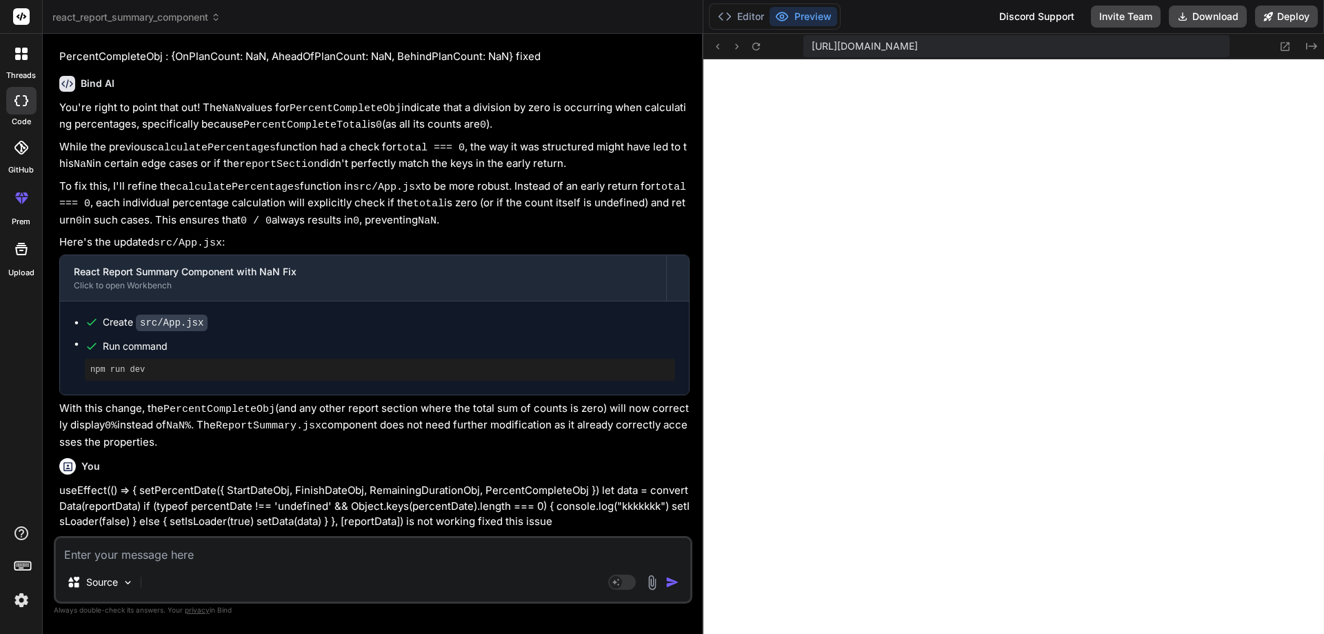
drag, startPoint x: 465, startPoint y: 419, endPoint x: 683, endPoint y: 441, distance: 218.3
click at [683, 441] on div "Bind AI Web Search Created with Pixso. Code Generator You Bind AI Here are the …" at bounding box center [373, 334] width 661 height 600
drag, startPoint x: 556, startPoint y: 431, endPoint x: 60, endPoint y: 401, distance: 497.4
click at [60, 483] on p "useEffect(() => { setPercentDate({ StartDateObj, FinishDateObj, RemainingDurati…" at bounding box center [374, 506] width 630 height 47
copy p "useEffect(() => { setPercentDate({ StartDateObj, FinishDateObj, RemainingDurati…"
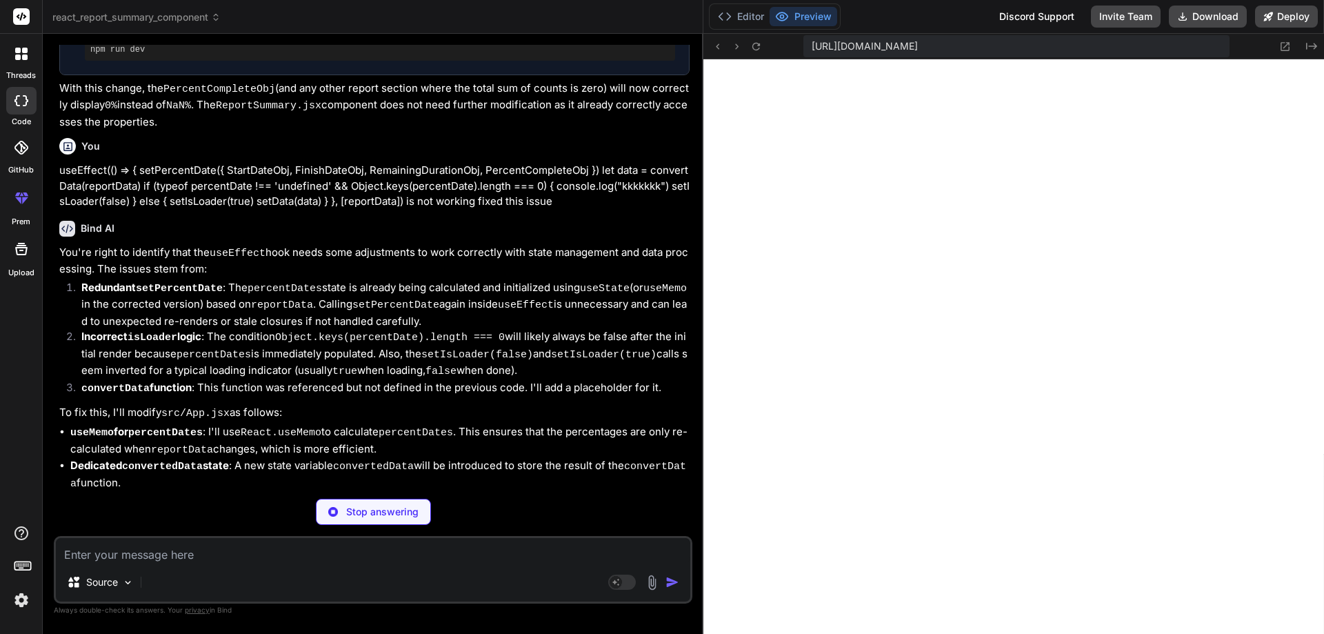
scroll to position [5009, 0]
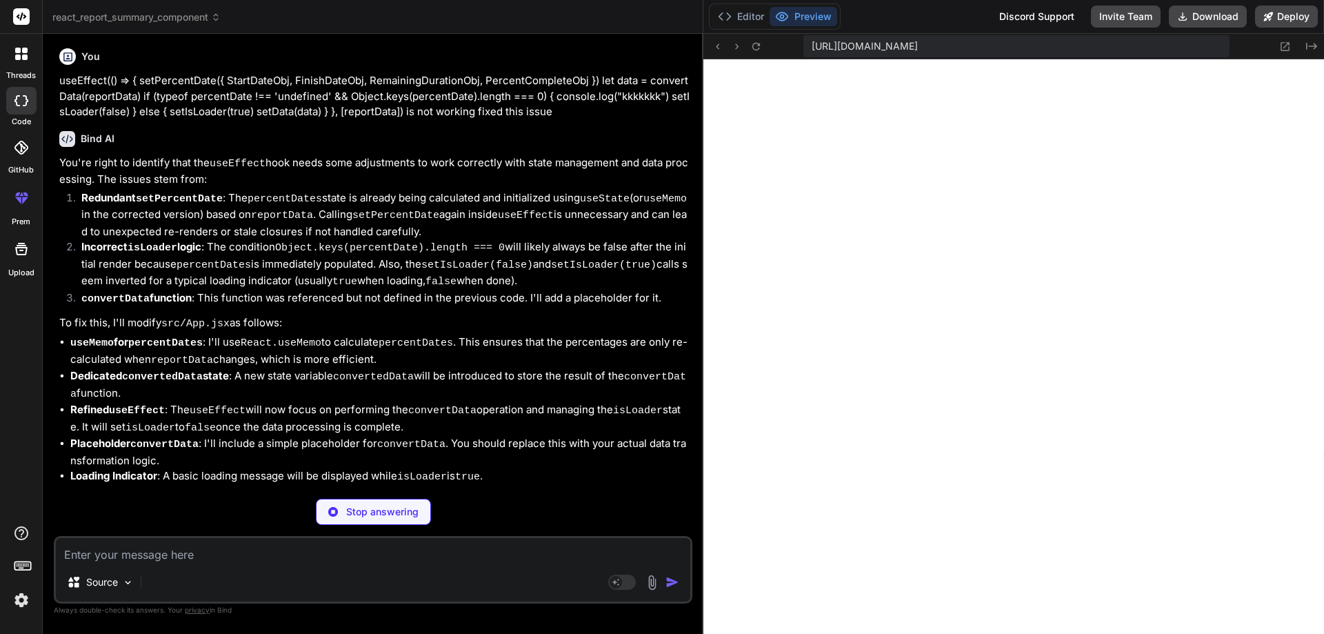
type textarea "x"
type textarea "} export default App;"
type textarea "x"
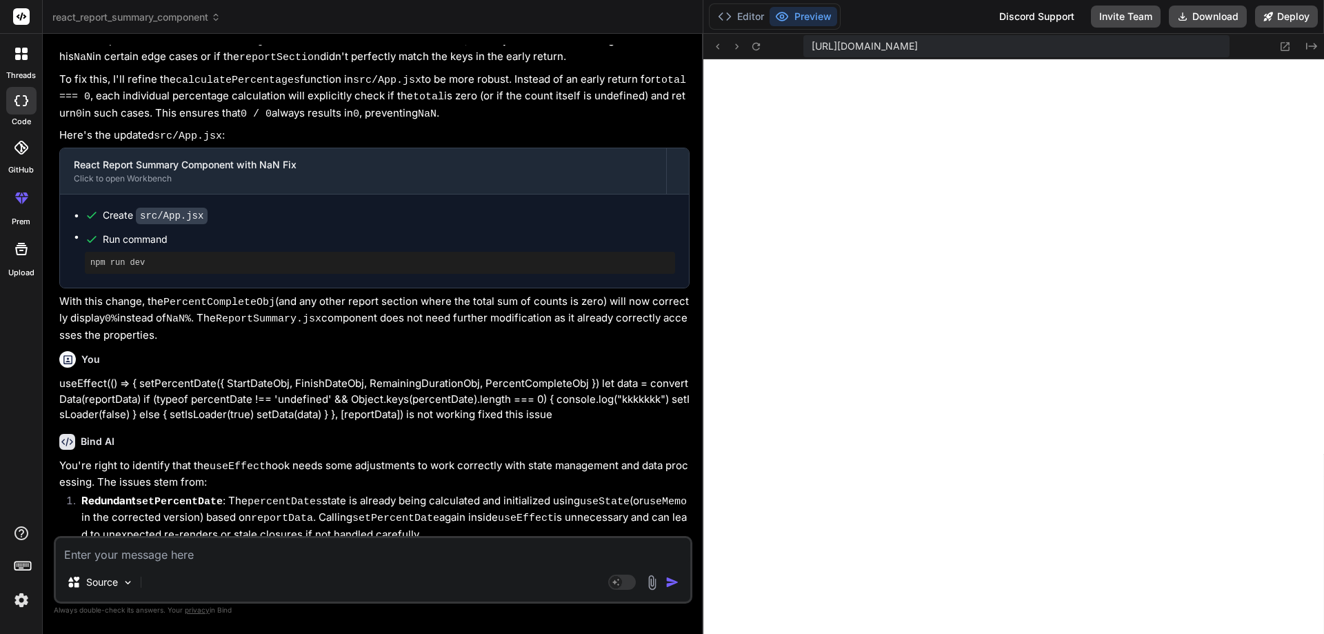
scroll to position [5051, 0]
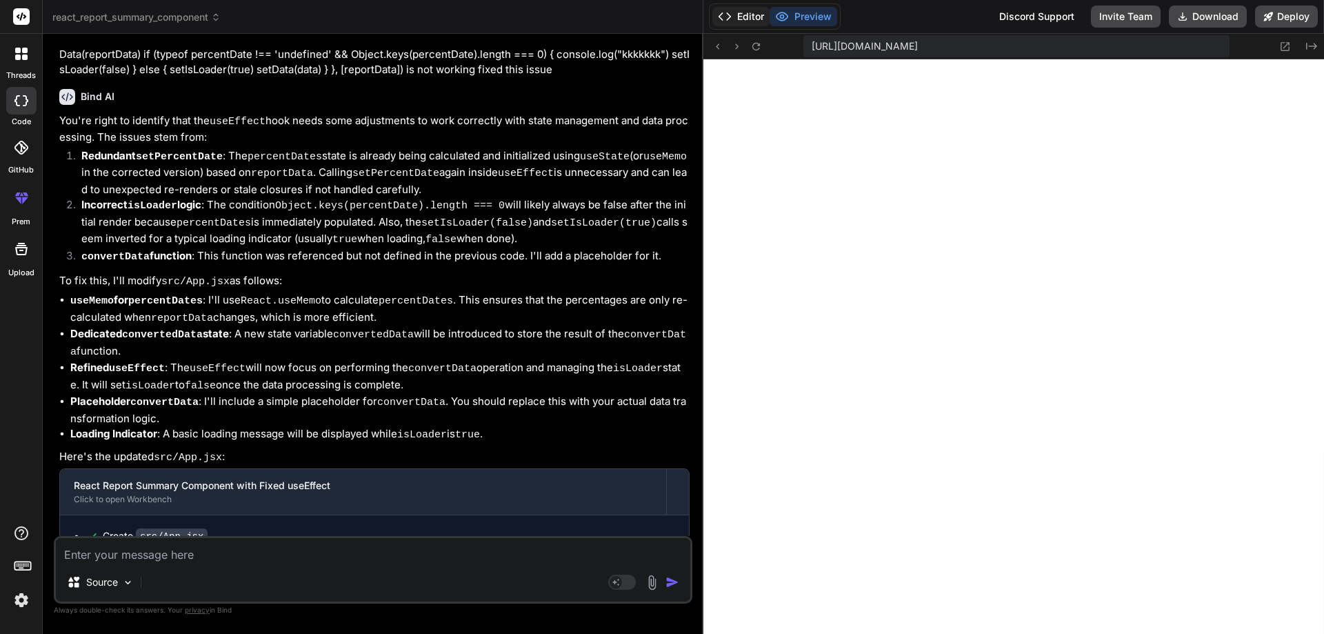
click at [754, 19] on button "Editor" at bounding box center [740, 16] width 57 height 19
